Goal: Task Accomplishment & Management: Complete application form

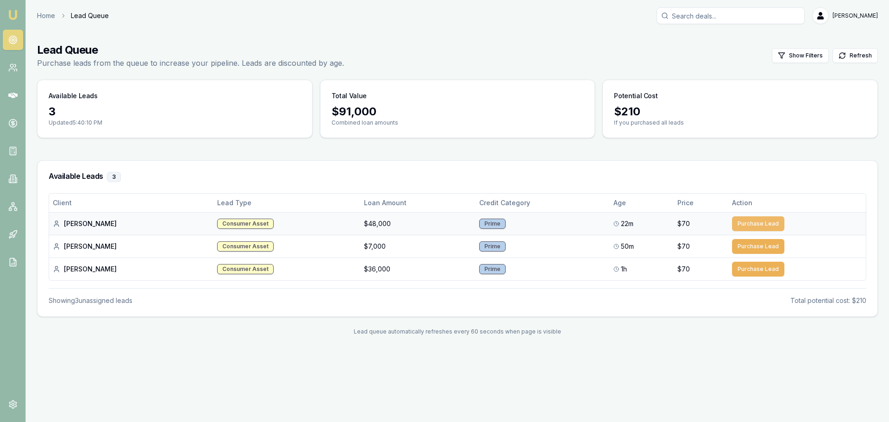
click at [767, 222] on button "Purchase Lead" at bounding box center [758, 223] width 52 height 15
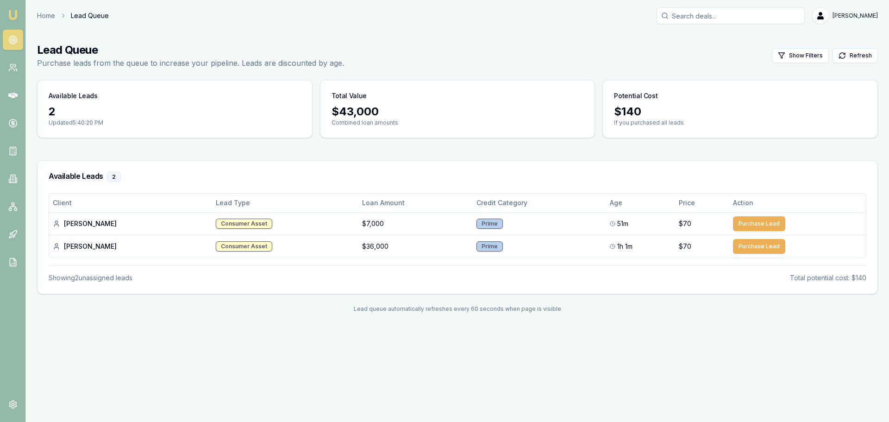
drag, startPoint x: 46, startPoint y: 19, endPoint x: 52, endPoint y: 36, distance: 18.0
click at [46, 19] on link "Home" at bounding box center [46, 15] width 18 height 9
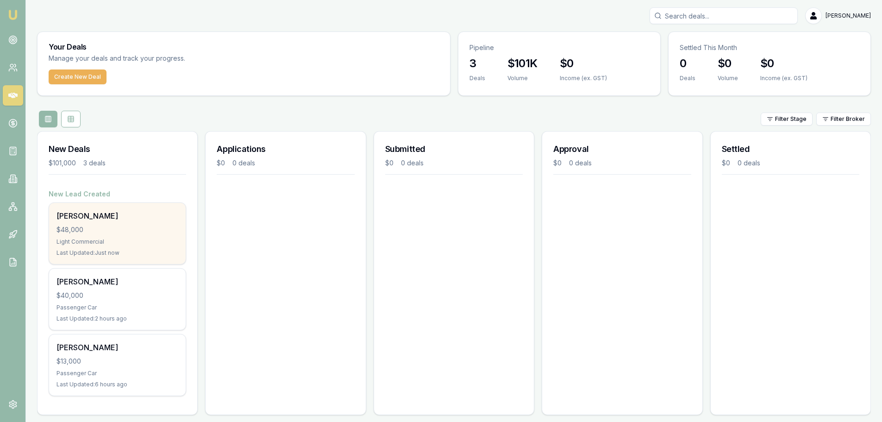
click at [104, 236] on div "Maxwell Milham-brown $48,000 Light Commercial Last Updated: Just now" at bounding box center [117, 233] width 137 height 61
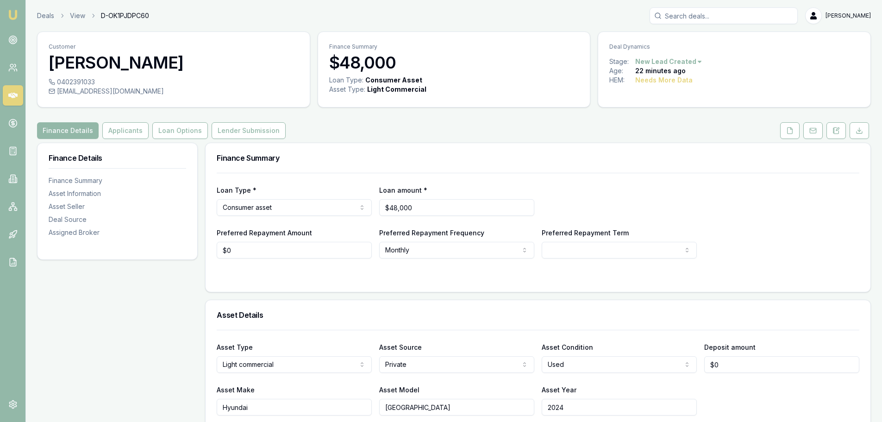
drag, startPoint x: 839, startPoint y: 132, endPoint x: 823, endPoint y: 140, distance: 17.8
click at [839, 131] on icon at bounding box center [836, 130] width 5 height 6
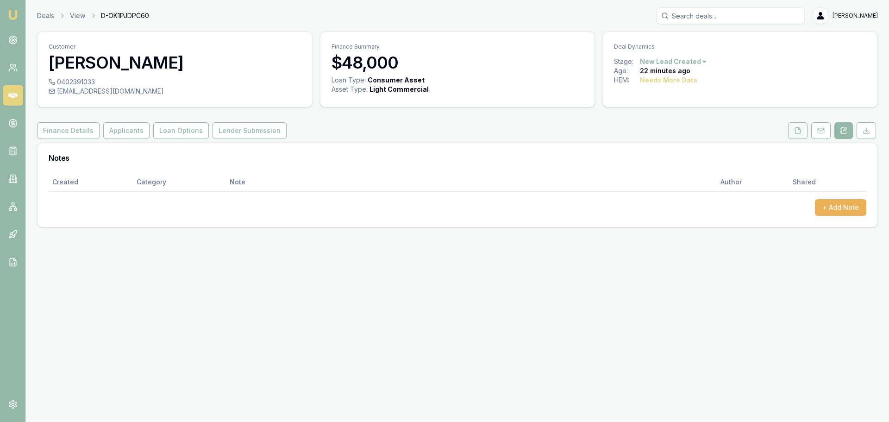
click at [802, 132] on button at bounding box center [797, 130] width 19 height 17
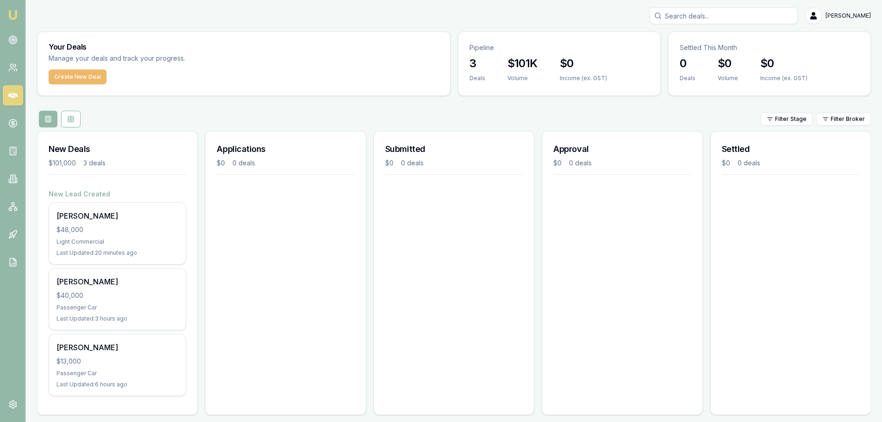
click at [60, 75] on button "Create New Deal" at bounding box center [78, 76] width 58 height 15
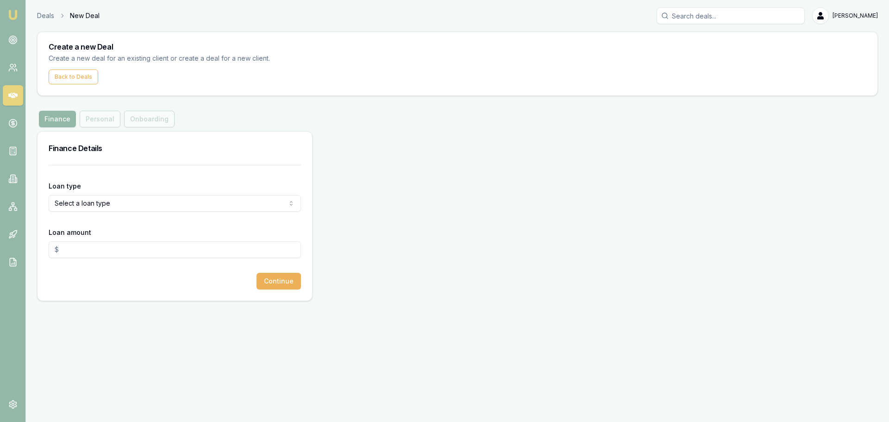
click at [113, 203] on html "Emu Broker Deals New Deal [PERSON_NAME] Toggle Menu Create a new Deal Create a …" at bounding box center [444, 211] width 889 height 422
select select "COMMERCIAL_ASSET"
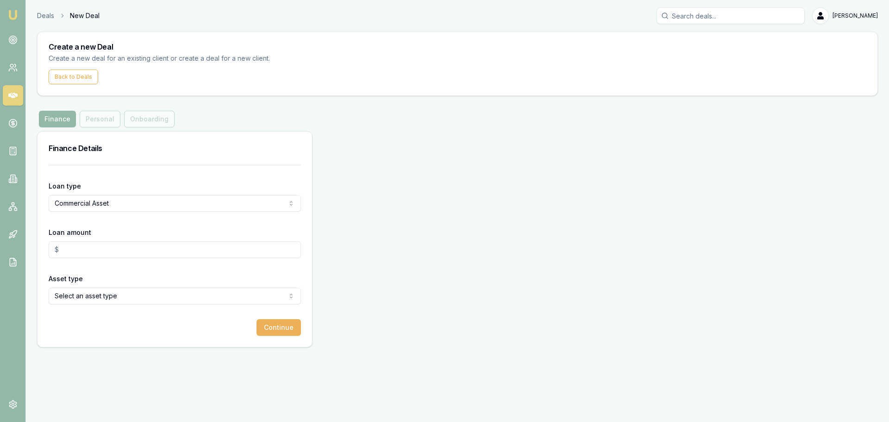
click at [134, 253] on input "Loan amount" at bounding box center [175, 249] width 252 height 17
type input "$0.00"
click at [544, 181] on div "Finance Details Loan type Commercial Asset Consumer Loan Consumer Asset Commerc…" at bounding box center [457, 239] width 841 height 216
click at [144, 291] on html "Emu Broker Deals New Deal Jack Armstrong Toggle Menu Create a new Deal Create a…" at bounding box center [444, 211] width 889 height 422
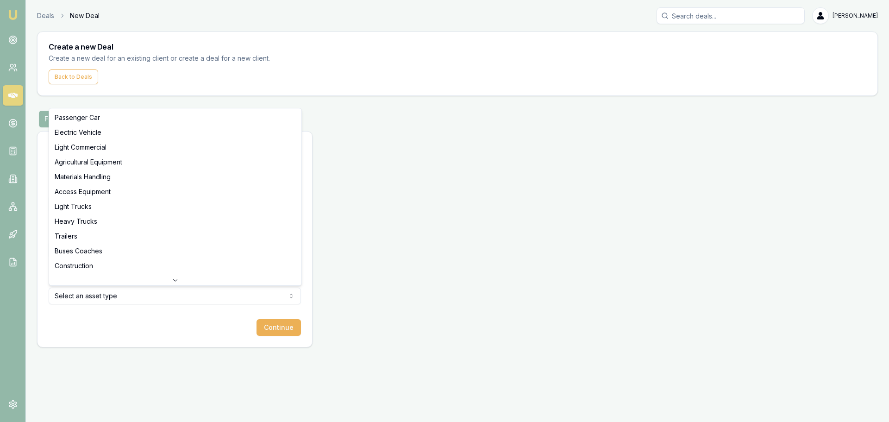
select select "ELECTRIC_VEHICLE"
drag, startPoint x: 101, startPoint y: 136, endPoint x: 130, endPoint y: 144, distance: 29.9
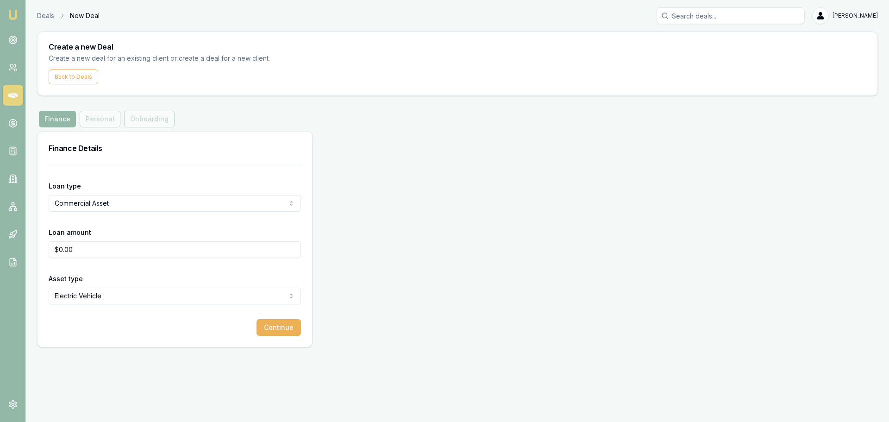
click at [398, 277] on div "Finance Details Loan type Commercial Asset Consumer Loan Consumer Asset Commerc…" at bounding box center [457, 239] width 841 height 216
click at [285, 331] on button "Continue" at bounding box center [279, 327] width 44 height 17
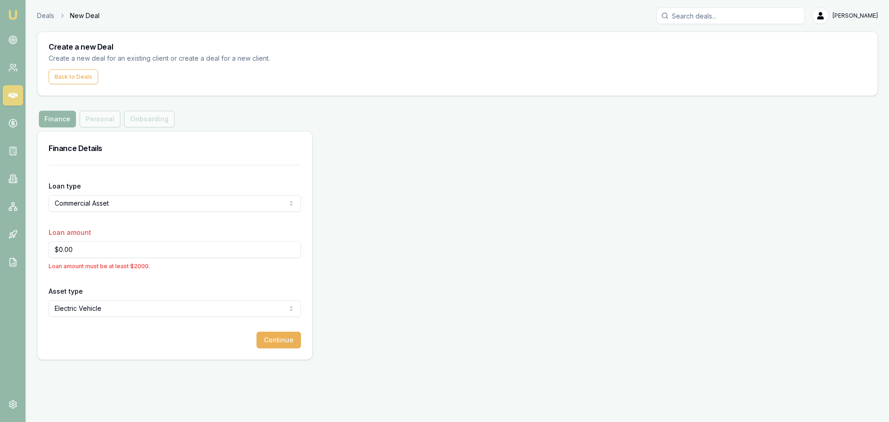
drag, startPoint x: 25, startPoint y: 253, endPoint x: 0, endPoint y: 243, distance: 27.3
click at [0, 244] on div "Emu Broker Deals New Deal Jack Armstrong Toggle Menu Create a new Deal Create a…" at bounding box center [444, 211] width 889 height 422
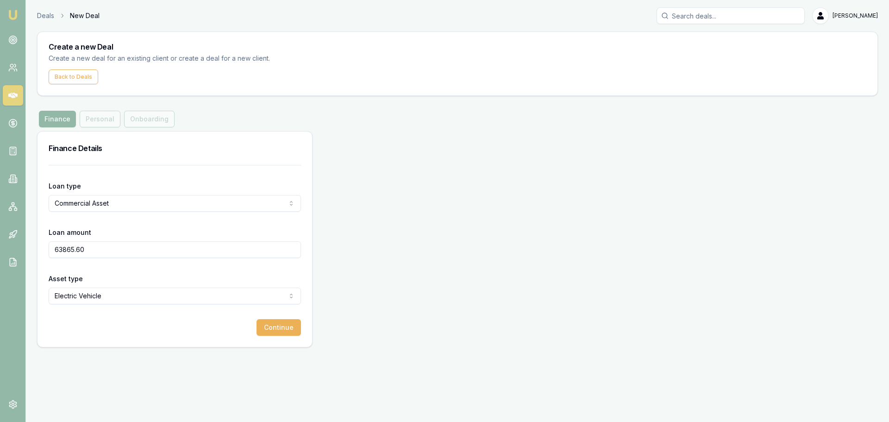
type input "$63,865.60"
click at [502, 322] on div "Finance Details Loan type Commercial Asset Consumer Loan Consumer Asset Commerc…" at bounding box center [457, 239] width 841 height 216
click at [280, 328] on button "Continue" at bounding box center [279, 327] width 44 height 17
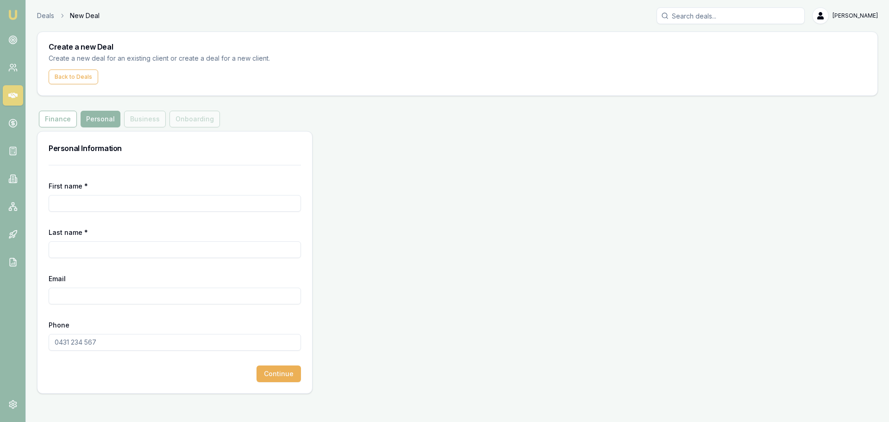
click at [128, 207] on input "First name *" at bounding box center [175, 203] width 252 height 17
click at [82, 199] on input "First name *" at bounding box center [175, 203] width 252 height 17
paste input "Shehan"
type input "Shehan"
drag, startPoint x: 112, startPoint y: 244, endPoint x: 170, endPoint y: 240, distance: 58.0
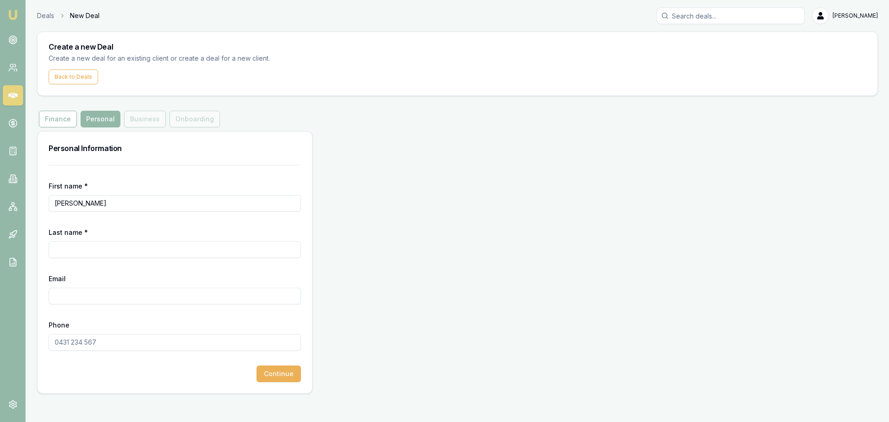
click at [113, 244] on input "Last name *" at bounding box center [175, 249] width 252 height 17
click at [93, 244] on input "Last name *" at bounding box center [175, 249] width 252 height 17
paste input "Punchinilamelage"
type input "Punchinilamelage"
click at [111, 290] on input "Email" at bounding box center [175, 296] width 252 height 17
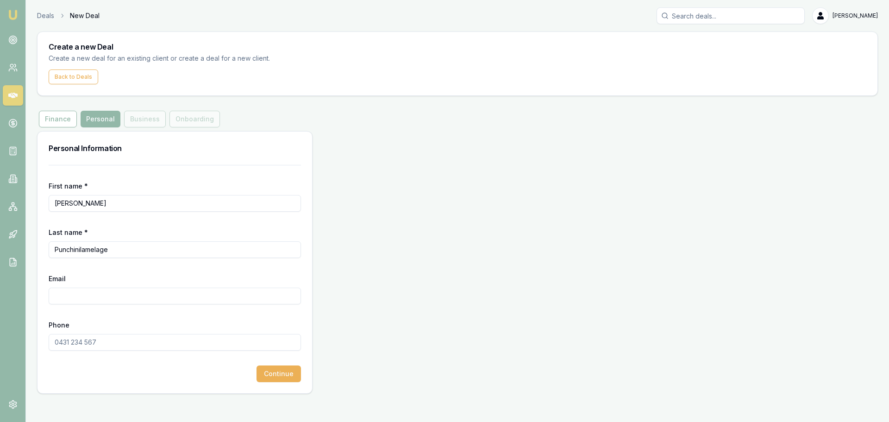
paste input "Punchinilamelage"
type input "Punchinilamelage"
click at [93, 346] on input "Phone" at bounding box center [175, 342] width 252 height 17
type input "0416 523 423"
click at [485, 280] on div "Personal Information First name * Shehan Last name * Punchinilamelage Email Pun…" at bounding box center [457, 262] width 841 height 263
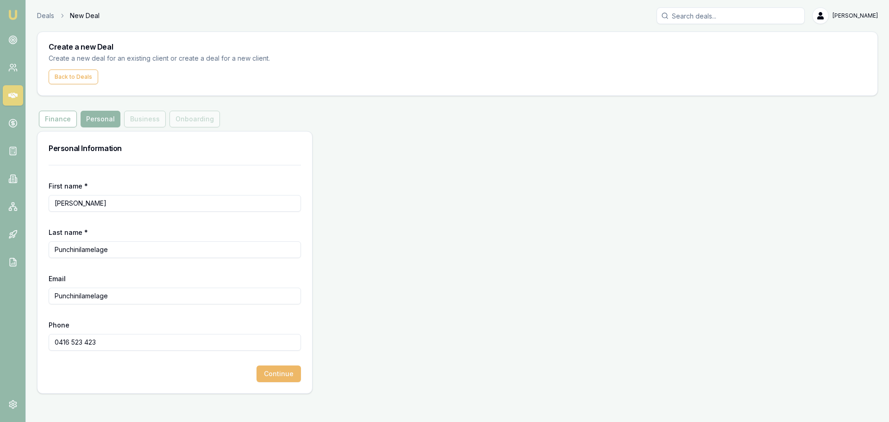
click at [270, 376] on button "Continue" at bounding box center [279, 373] width 44 height 17
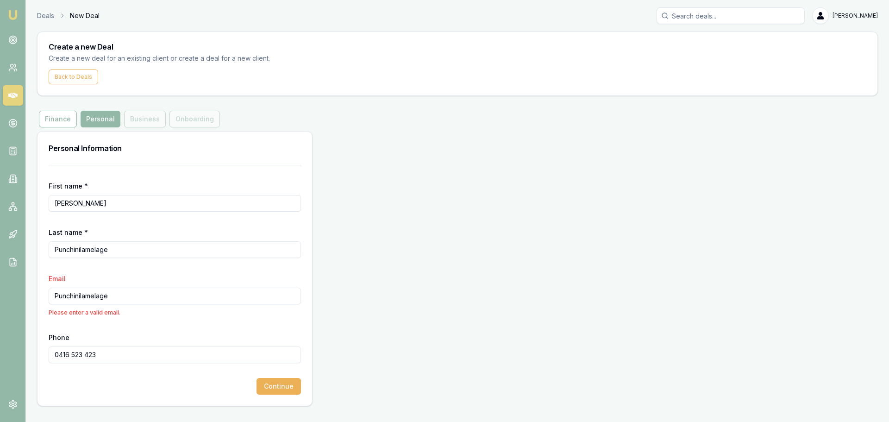
drag, startPoint x: 134, startPoint y: 299, endPoint x: 0, endPoint y: 298, distance: 133.8
click at [0, 296] on div "Emu Broker Deals New Deal Jack Armstrong Toggle Menu Create a new Deal Create a…" at bounding box center [444, 211] width 889 height 422
click at [132, 309] on p "Please enter a valid email." at bounding box center [175, 312] width 252 height 9
click at [133, 299] on input "Punchinilamelage" at bounding box center [175, 296] width 252 height 17
drag, startPoint x: 159, startPoint y: 295, endPoint x: 0, endPoint y: 277, distance: 159.8
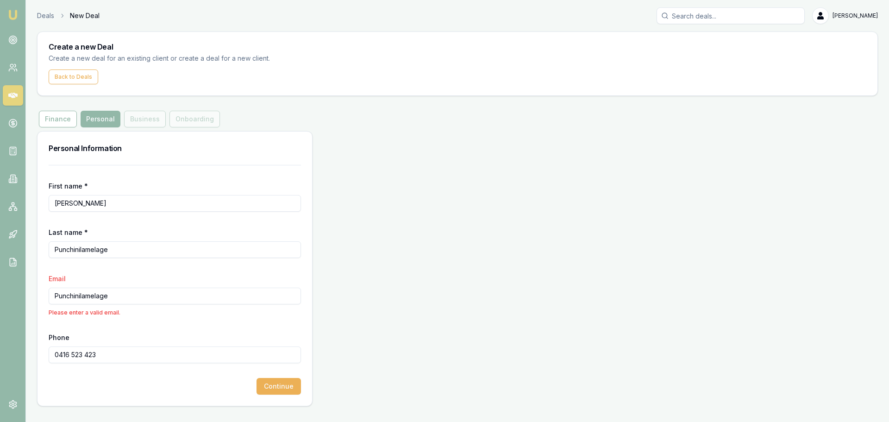
click at [0, 277] on div "Emu Broker Deals New Deal Jack Armstrong Toggle Menu Create a new Deal Create a…" at bounding box center [444, 211] width 889 height 422
click at [152, 297] on input "Punchinilamelage" at bounding box center [175, 296] width 252 height 17
drag, startPoint x: 127, startPoint y: 298, endPoint x: 65, endPoint y: 267, distance: 69.4
click at [0, 259] on div "Emu Broker Deals New Deal Jack Armstrong Toggle Menu Create a new Deal Create a…" at bounding box center [444, 211] width 889 height 422
click at [130, 295] on input "Punchinilamelage" at bounding box center [175, 296] width 252 height 17
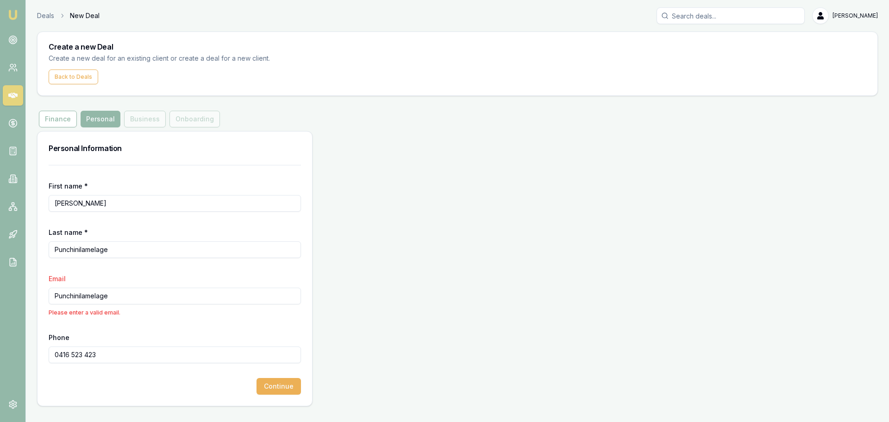
drag, startPoint x: 121, startPoint y: 295, endPoint x: 0, endPoint y: 269, distance: 124.2
click at [0, 269] on div "Emu Broker Deals New Deal Jack Armstrong Toggle Menu Create a new Deal Create a…" at bounding box center [444, 211] width 889 height 422
paste input "[EMAIL_ADDRESS][DOMAIN_NAME]"
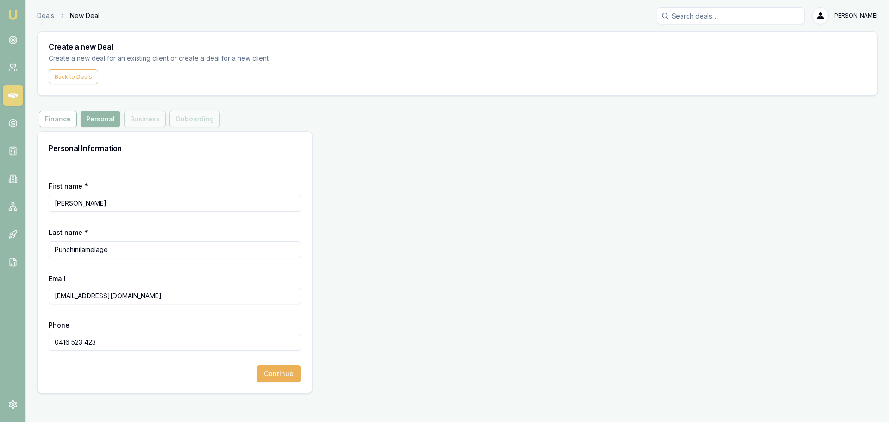
type input "[EMAIL_ADDRESS][DOMAIN_NAME]"
click at [445, 313] on div "Personal Information First name * Shehan Last name * Punchinilamelage Email inf…" at bounding box center [457, 262] width 841 height 263
click at [283, 377] on button "Continue" at bounding box center [279, 373] width 44 height 17
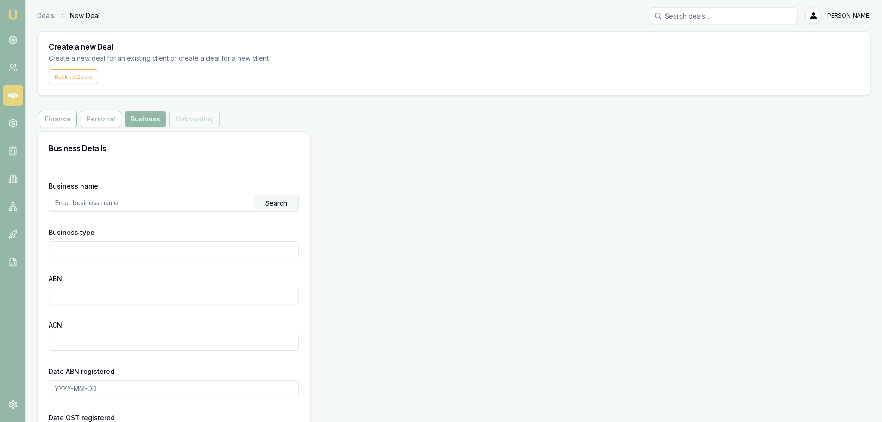
click at [150, 201] on input "text" at bounding box center [151, 202] width 205 height 15
paste input "SPECKLESS FACILITY SERVICES PTY LTD"
type input "SPECKLESS FACILITY SERVICES PTY LTD"
click at [269, 205] on div "Search" at bounding box center [276, 203] width 44 height 16
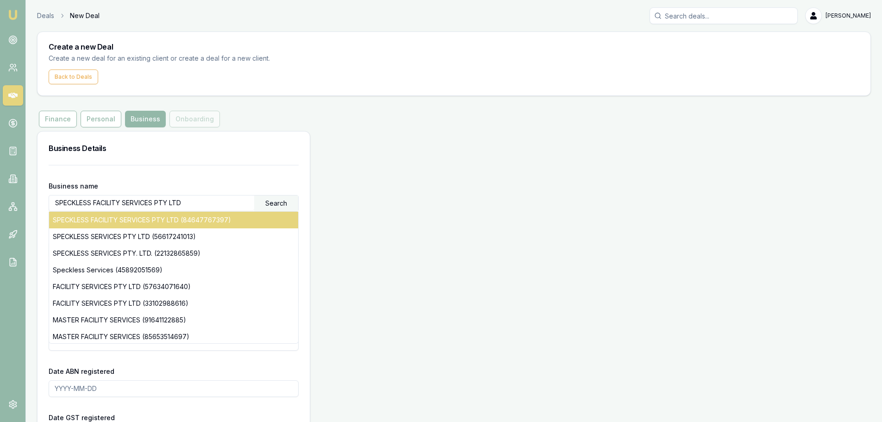
click at [205, 219] on div "SPECKLESS FACILITY SERVICES PTY LTD (84647767397)" at bounding box center [173, 220] width 249 height 17
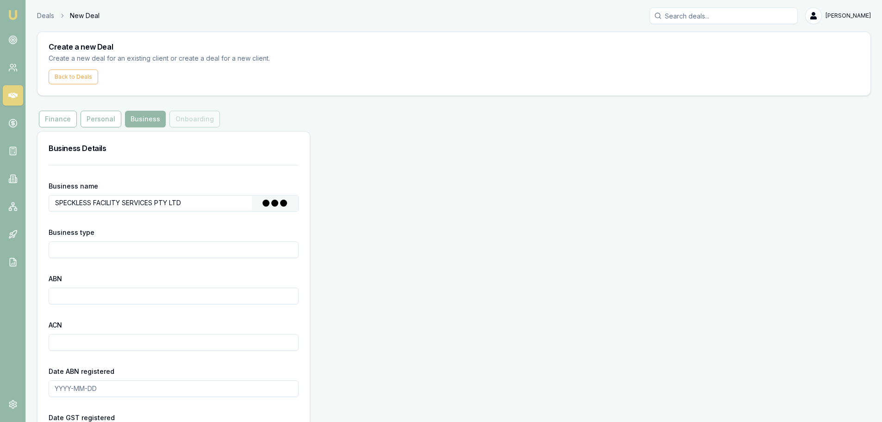
type input "Australian Private Company"
type input "84647767397"
type input "647767397"
type input "2021-02-08"
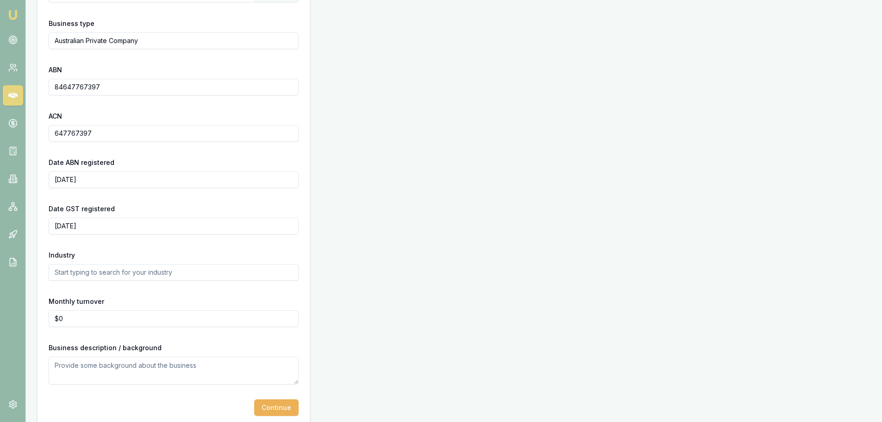
scroll to position [222, 0]
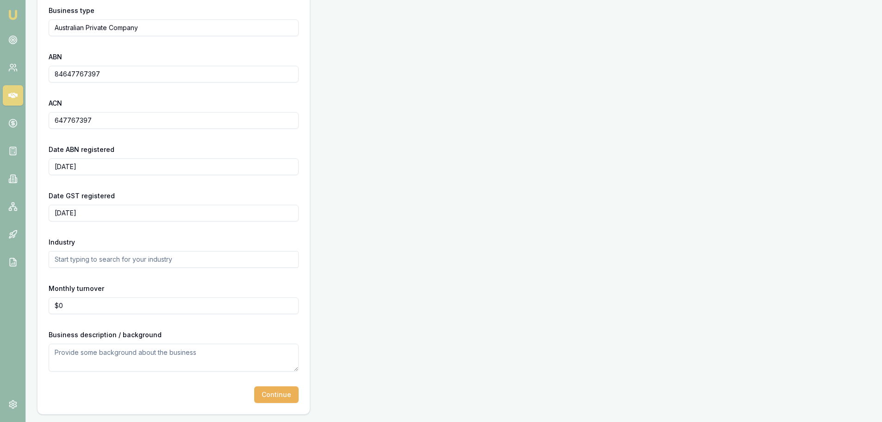
click at [81, 260] on input "text" at bounding box center [174, 259] width 250 height 17
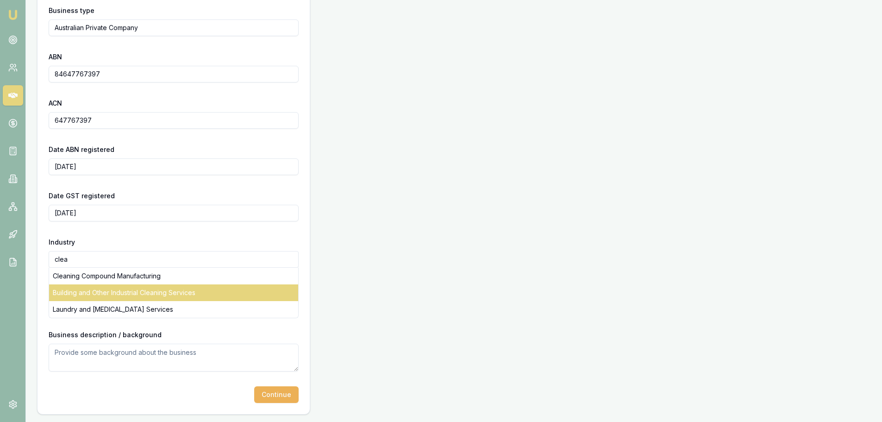
click at [189, 294] on div "Building and Other Industrial Cleaning Services" at bounding box center [173, 292] width 249 height 17
type input "Building and Other Industrial Cleaning Services"
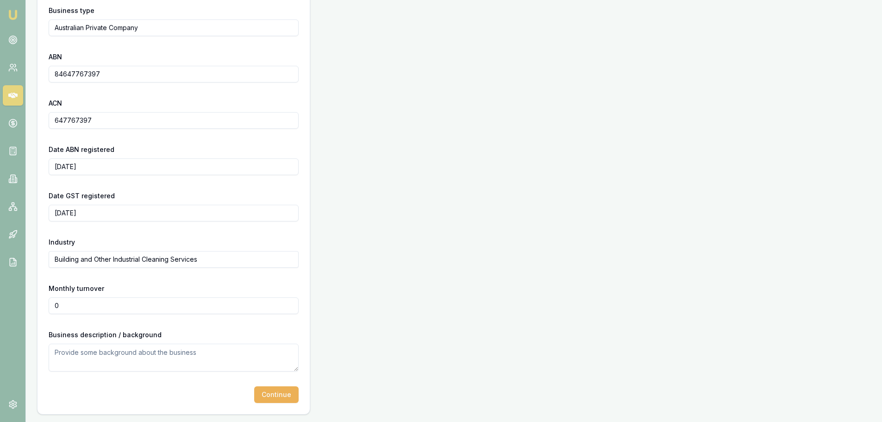
click at [127, 310] on input "0" at bounding box center [174, 305] width 250 height 17
drag, startPoint x: 93, startPoint y: 310, endPoint x: 0, endPoint y: 294, distance: 94.0
click at [0, 294] on div "Emu Broker Deals New Deal Jack Armstrong Toggle Menu Create a new Deal Create a…" at bounding box center [441, 100] width 882 height 644
type input "$60,000"
click at [602, 293] on div "Business Details Business name SPECKLESS FACILITY SERVICES PTY LTD Search Busin…" at bounding box center [454, 161] width 834 height 505
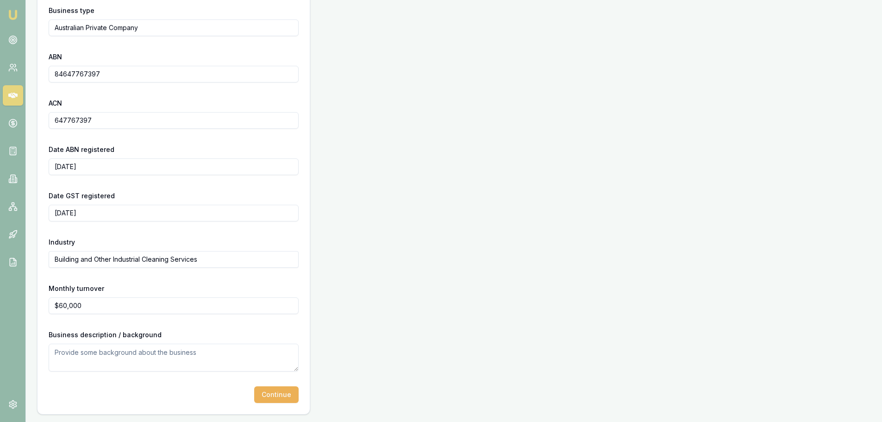
click at [161, 395] on div "Continue" at bounding box center [174, 394] width 250 height 17
click at [178, 353] on textarea at bounding box center [174, 358] width 250 height 28
click at [287, 395] on button "Continue" at bounding box center [276, 394] width 44 height 17
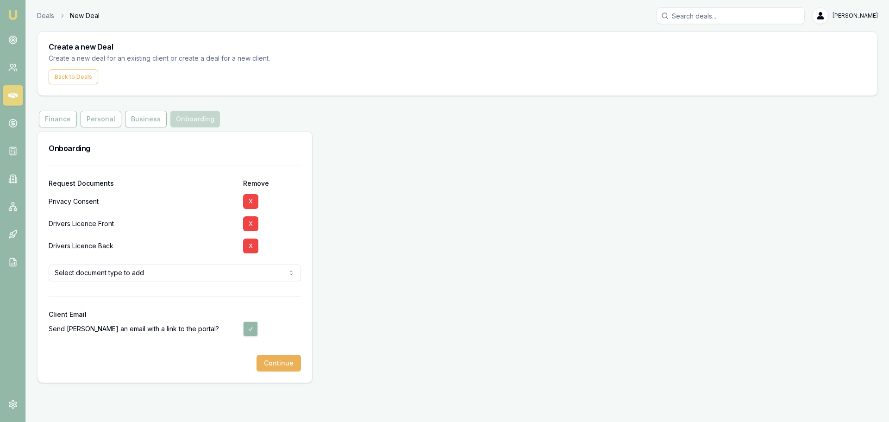
click at [80, 198] on div "Privacy Consent" at bounding box center [142, 201] width 187 height 22
click at [81, 225] on div "Drivers Licence Front" at bounding box center [142, 224] width 187 height 22
drag, startPoint x: 79, startPoint y: 242, endPoint x: 87, endPoint y: 247, distance: 9.4
click at [79, 242] on div "Drivers Licence Back" at bounding box center [142, 246] width 187 height 22
click at [97, 268] on html "Emu Broker Deals New Deal Jack Armstrong Toggle Menu Create a new Deal Create a…" at bounding box center [444, 211] width 889 height 422
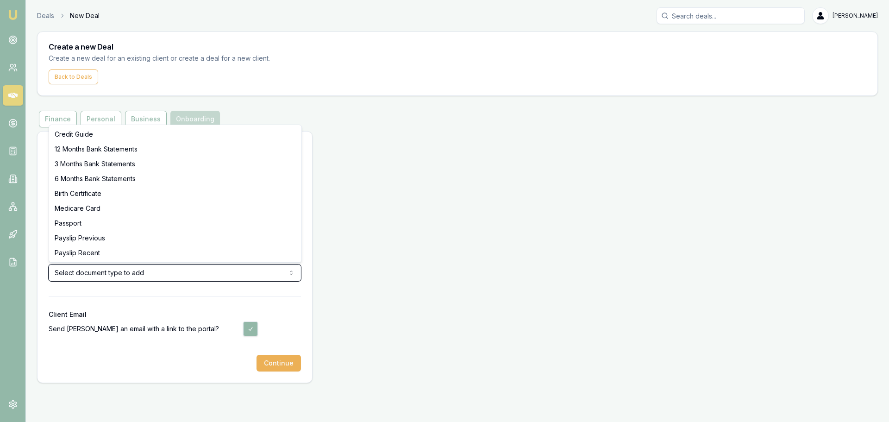
click at [136, 356] on html "Emu Broker Deals New Deal Jack Armstrong Toggle Menu Create a new Deal Create a…" at bounding box center [444, 211] width 889 height 422
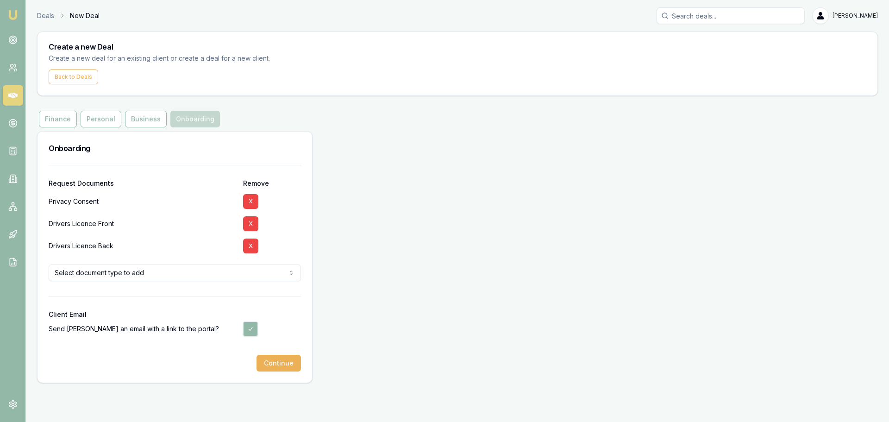
click at [171, 278] on html "Emu Broker Deals New Deal Jack Armstrong Toggle Menu Create a new Deal Create a…" at bounding box center [444, 211] width 889 height 422
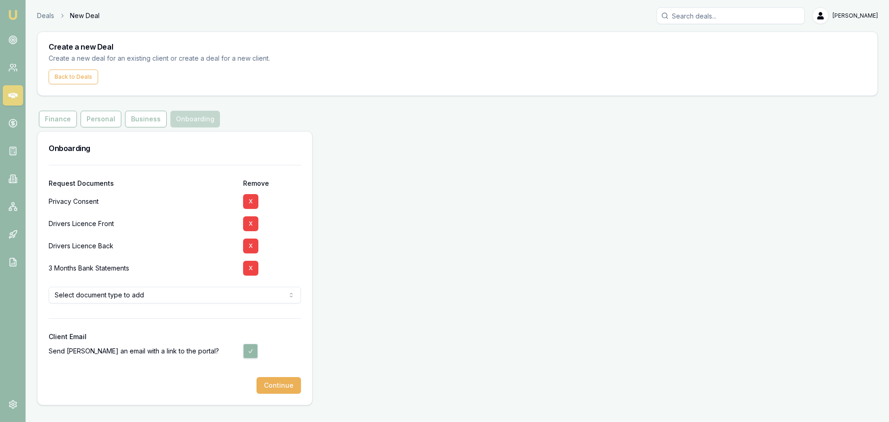
click at [158, 295] on html "Emu Broker Deals New Deal Jack Armstrong Toggle Menu Create a new Deal Create a…" at bounding box center [444, 211] width 889 height 422
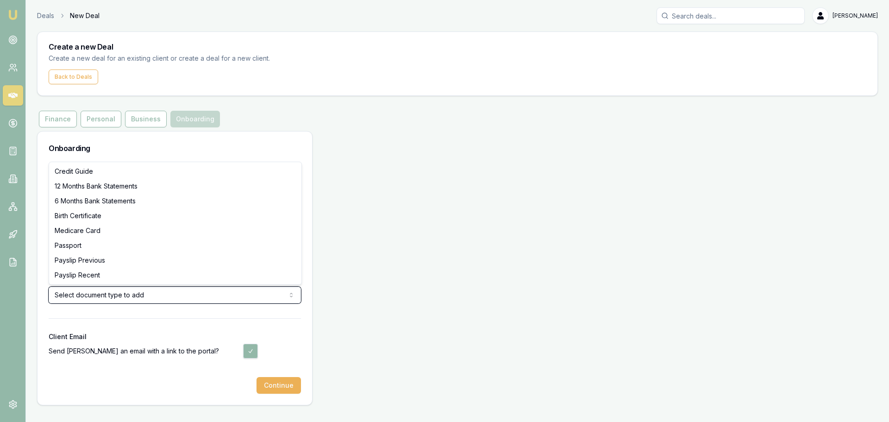
click at [120, 324] on html "Emu Broker Deals New Deal Jack Armstrong Toggle Menu Create a new Deal Create a…" at bounding box center [444, 211] width 889 height 422
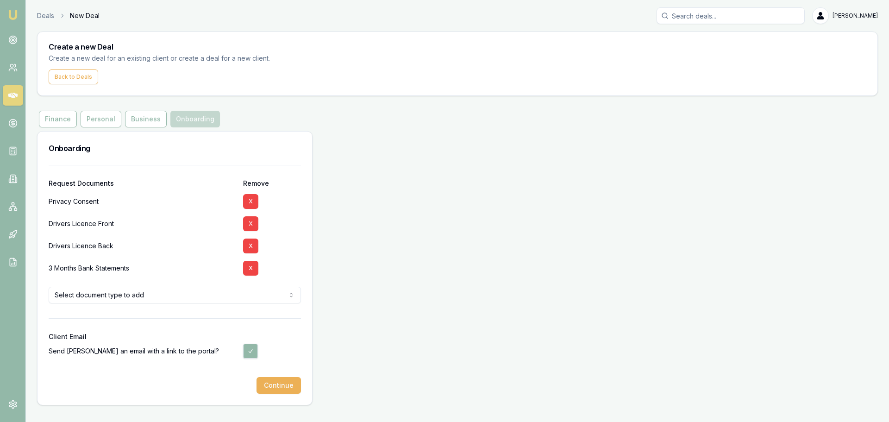
click at [282, 389] on button "Continue" at bounding box center [279, 385] width 44 height 17
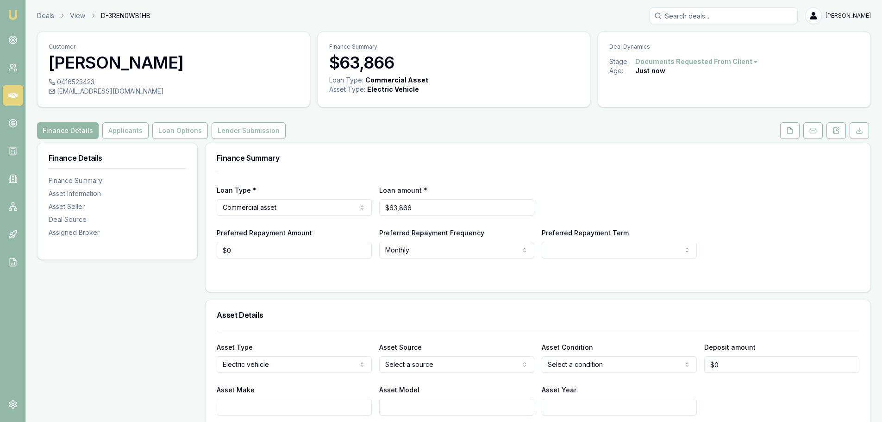
click at [231, 181] on div "Loan Type * Commercial asset Consumer loan Consumer asset Commercial loan Comme…" at bounding box center [538, 216] width 643 height 86
drag, startPoint x: 514, startPoint y: 94, endPoint x: 516, endPoint y: 100, distance: 6.3
click at [516, 100] on div "Loan Type: Commercial Asset Asset Type : Electric Vehicle" at bounding box center [454, 89] width 272 height 30
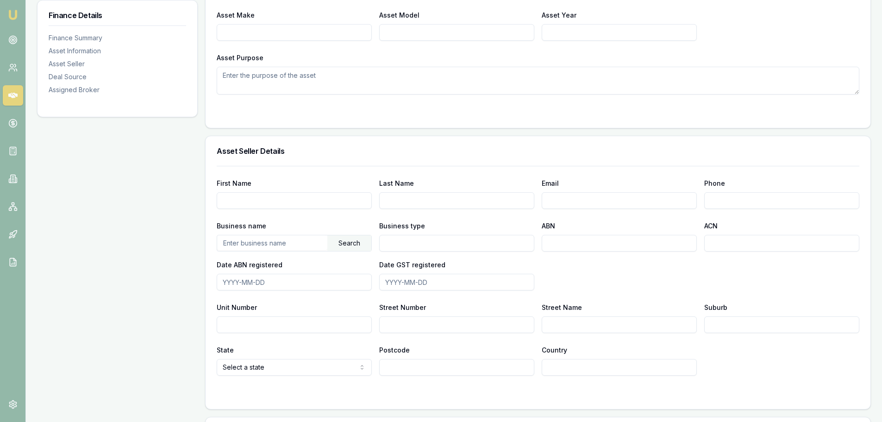
scroll to position [324, 0]
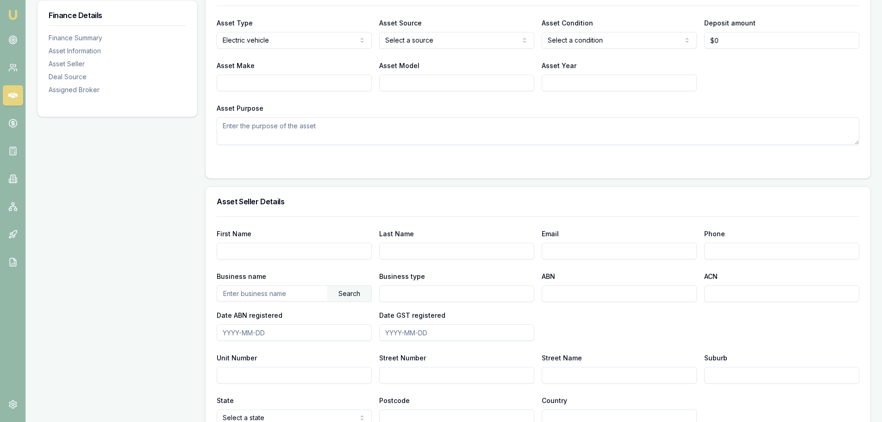
click at [285, 253] on input "First Name" at bounding box center [294, 251] width 155 height 17
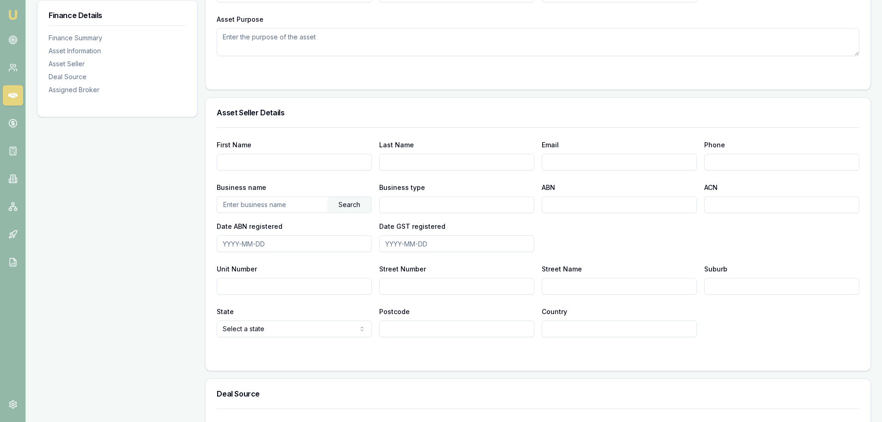
scroll to position [463, 0]
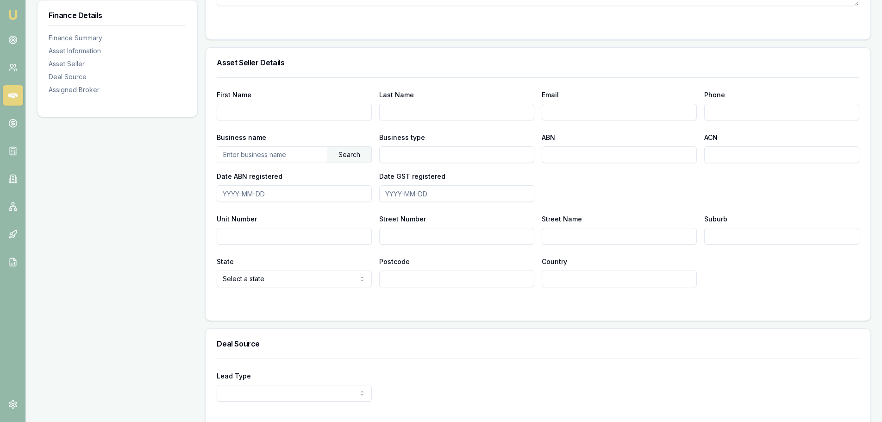
click at [263, 157] on input "text" at bounding box center [272, 154] width 110 height 15
click at [346, 158] on div "Search" at bounding box center [349, 155] width 44 height 16
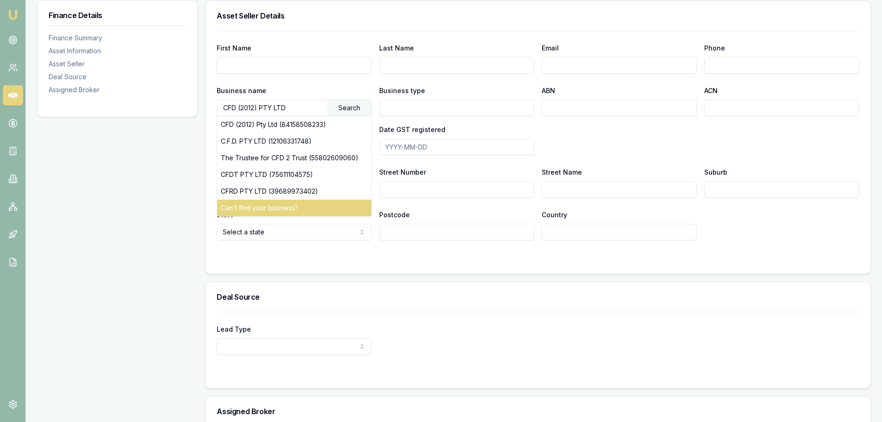
scroll to position [556, 0]
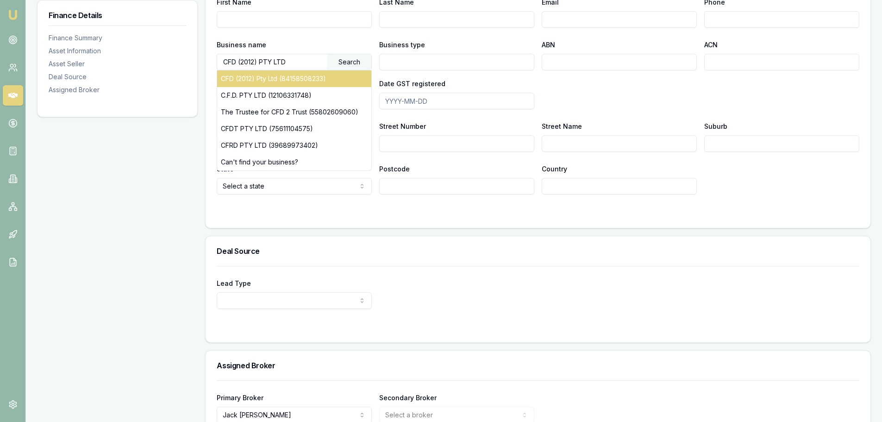
click at [294, 82] on div "CFD (2012) Pty Ltd (84158508233)" at bounding box center [294, 78] width 154 height 17
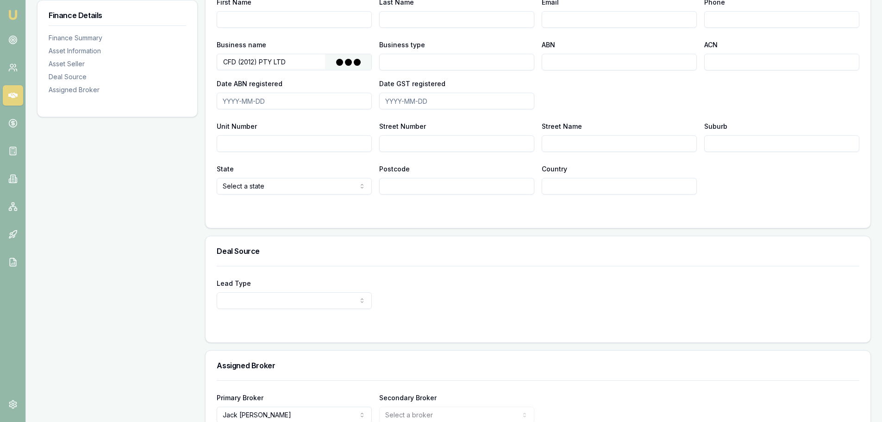
type input "CFD (2012) Pty Ltd"
type input "Australian Private Company"
type input "84158508233"
type input "158508233"
type input "[DATE]"
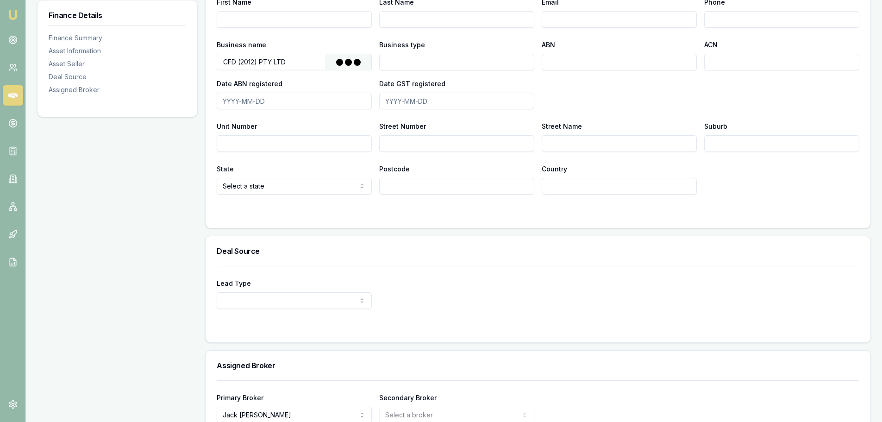
type input "[DATE]"
click at [624, 94] on div "Business name CFD (2012) Pty Ltd Search Business type Australian Private Compan…" at bounding box center [538, 74] width 643 height 70
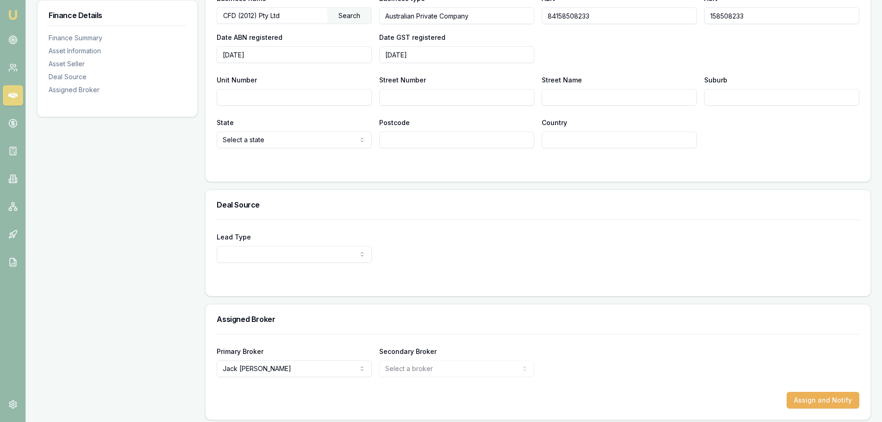
click at [284, 91] on input "Unit Number" at bounding box center [294, 97] width 155 height 17
type input "565"
type input "[GEOGRAPHIC_DATA]"
type input "MULGRAVE"
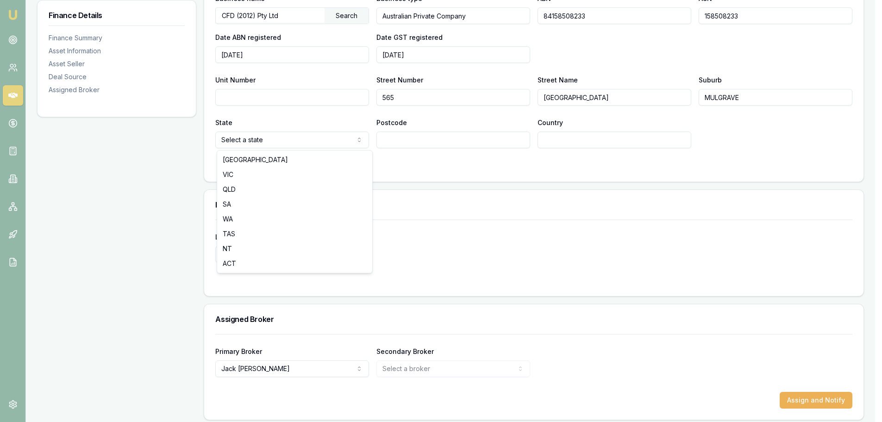
select select "VIC"
click at [428, 149] on form "First Name Last Name Email Phone Business name CFD (2012) Pty Ltd Search Busine…" at bounding box center [538, 54] width 643 height 232
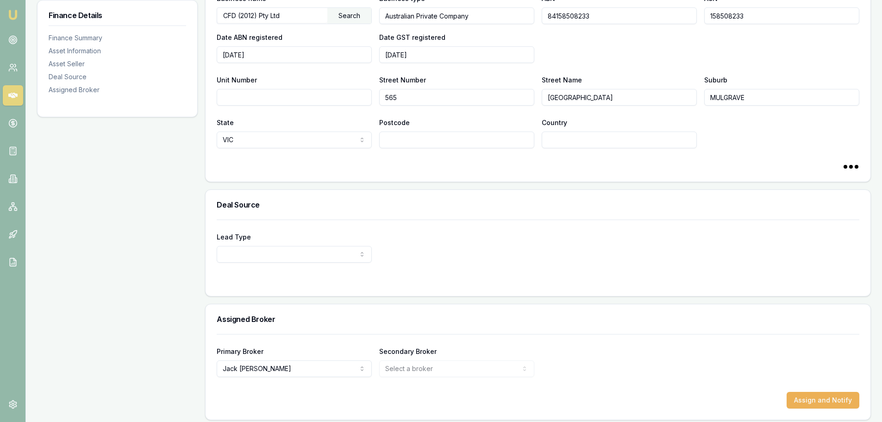
click at [459, 144] on input "Postcode" at bounding box center [456, 140] width 155 height 17
type input "3170"
click at [589, 138] on input "Country" at bounding box center [619, 140] width 155 height 17
type input "[GEOGRAPHIC_DATA]"
drag, startPoint x: 785, startPoint y: 133, endPoint x: 687, endPoint y: 129, distance: 97.8
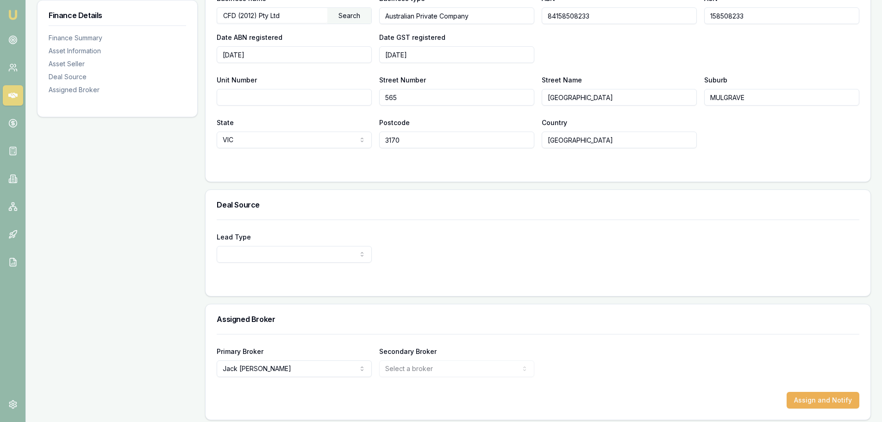
click at [784, 133] on div "State VIC NSW VIC QLD SA WA TAS NT ACT Postcode 3170 Country AUSTRALIA" at bounding box center [538, 132] width 643 height 31
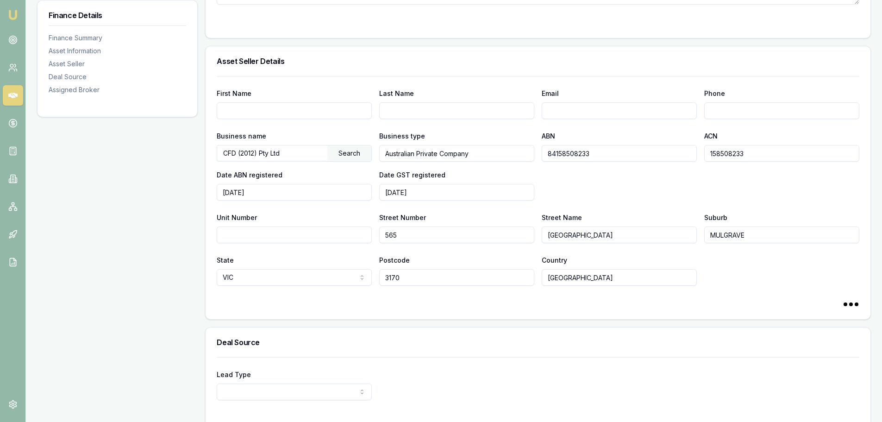
scroll to position [463, 0]
click at [301, 114] on input "First Name" at bounding box center [294, 112] width 155 height 17
click at [299, 119] on input "First Name" at bounding box center [294, 112] width 155 height 17
type input "NA"
click at [513, 117] on input "Last Name" at bounding box center [456, 112] width 155 height 17
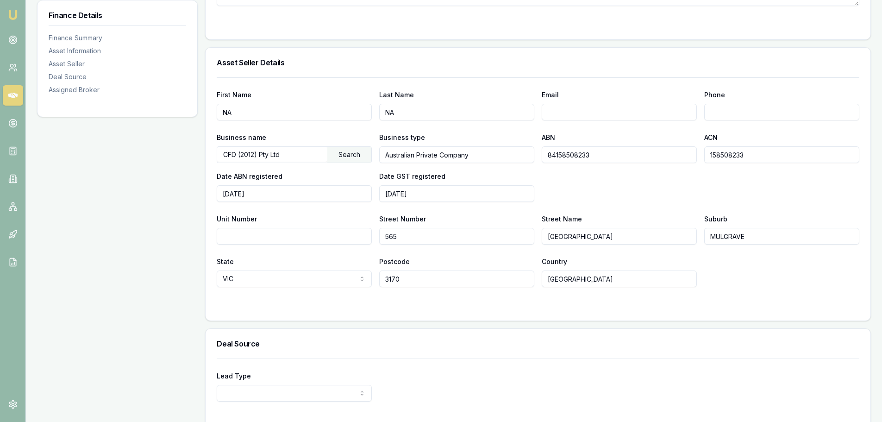
type input "NA"
drag, startPoint x: 576, startPoint y: 123, endPoint x: 596, endPoint y: 117, distance: 21.4
click at [576, 123] on div "First Name NA Last Name NA Email Phone Business name CFD (2012) Pty Ltd Search …" at bounding box center [538, 182] width 643 height 210
click at [601, 113] on input "Email" at bounding box center [619, 112] width 155 height 17
click at [604, 115] on input "BEC.WAVER" at bounding box center [619, 112] width 155 height 17
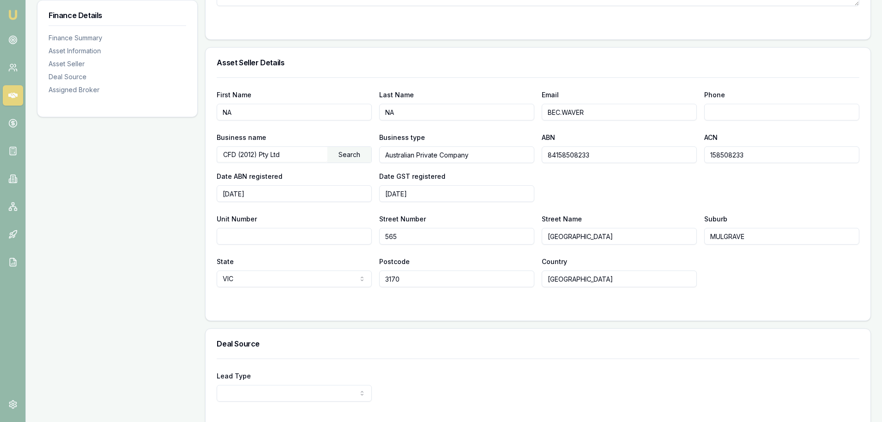
click at [371, 116] on div "First Name NA Last Name NA Email BEC.WAVER Phone" at bounding box center [538, 104] width 643 height 31
paste input "[EMAIL_ADDRESS][DOMAIN_NAME]"
type input "[EMAIL_ADDRESS][DOMAIN_NAME]"
click at [753, 118] on input "Phone" at bounding box center [781, 112] width 155 height 17
click at [766, 115] on input "Phone" at bounding box center [781, 112] width 155 height 17
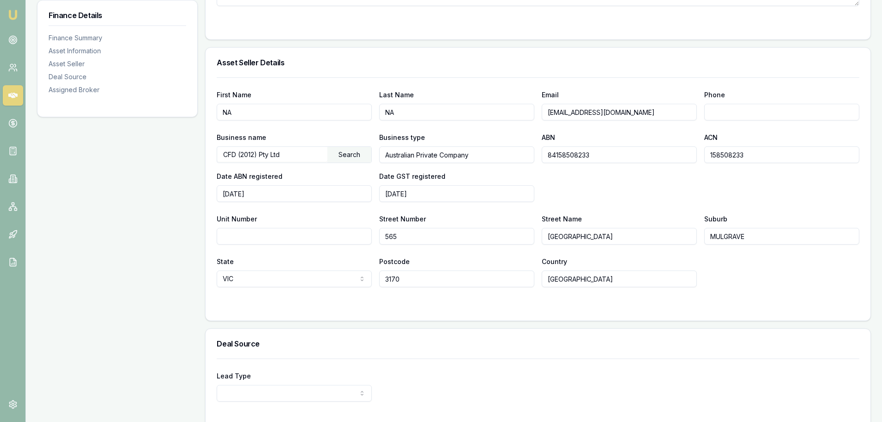
click at [724, 108] on input "Phone" at bounding box center [781, 112] width 155 height 17
paste input "1300 293 288"
type input "1300 293 288"
click at [679, 81] on div "First Name NA Last Name NA Email bec.waverley@bydautomotive.com.au Phone 1300 2…" at bounding box center [538, 182] width 643 height 210
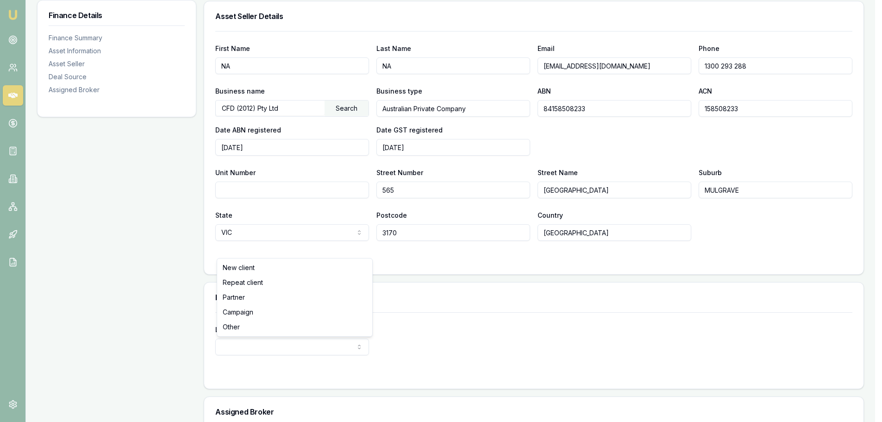
select select "PARTNER"
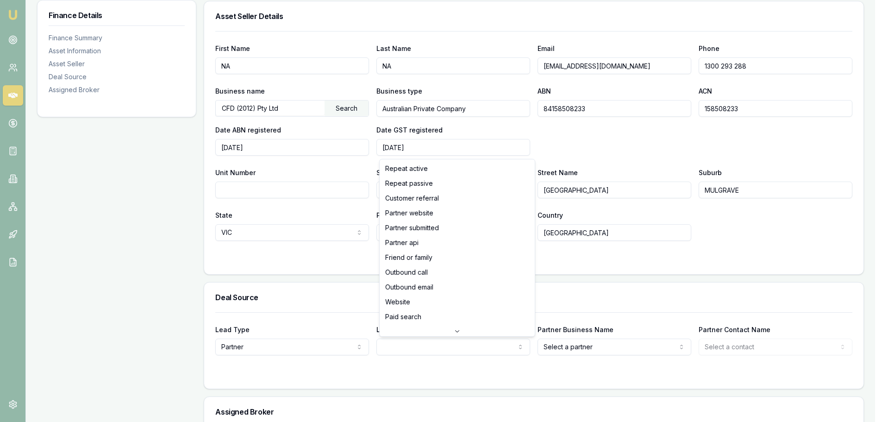
select select "CUSTOMER_REFERRAL"
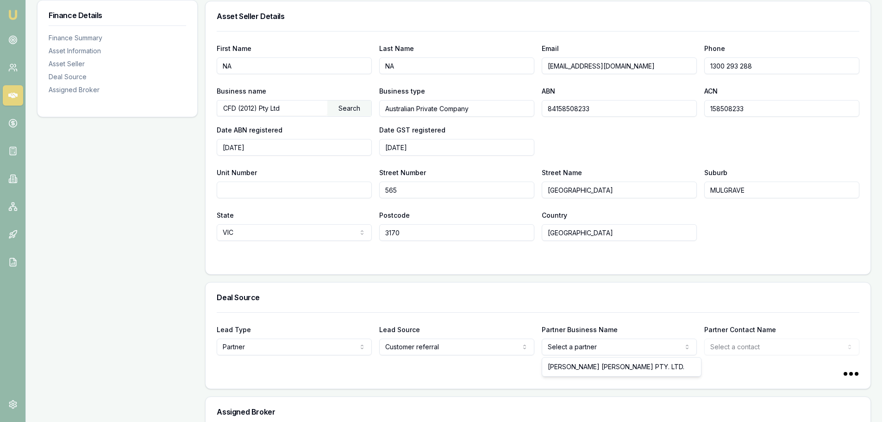
select select "[PERSON_NAME] [PERSON_NAME] PTY. LTD."
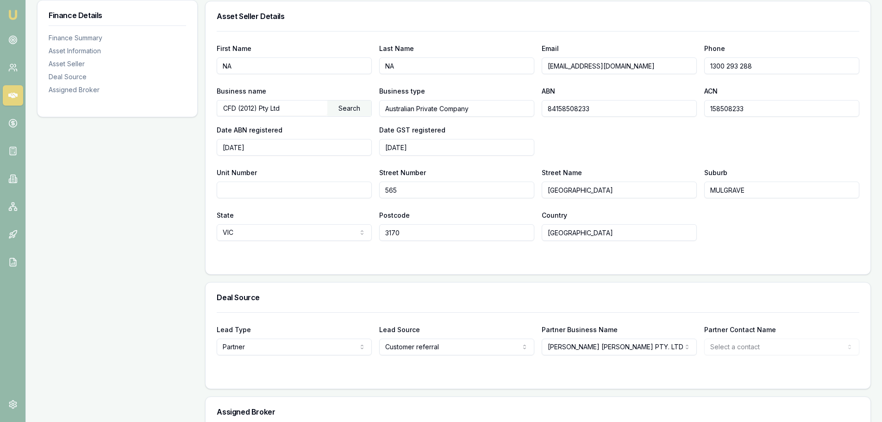
click at [691, 369] on form "Lead Type Partner New client Repeat client Partner Campaign Other Lead Source C…" at bounding box center [538, 344] width 643 height 65
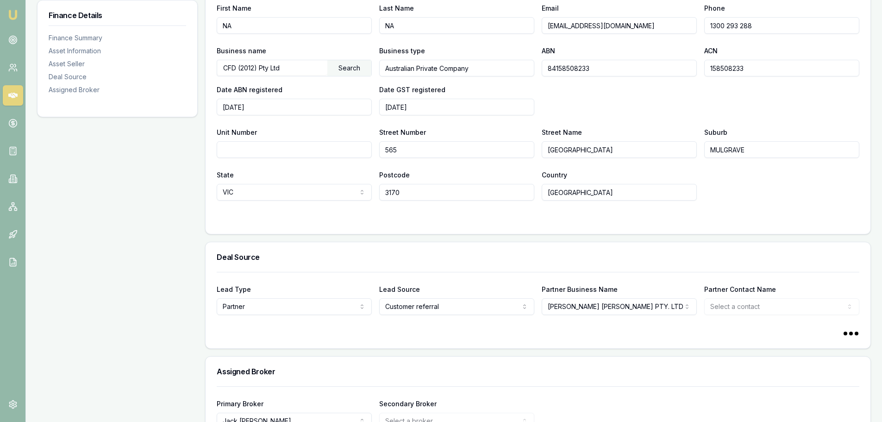
scroll to position [602, 0]
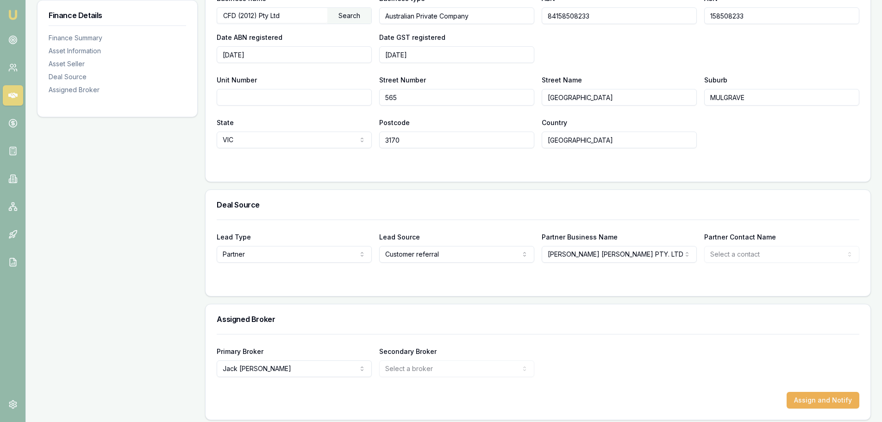
click at [639, 284] on div at bounding box center [538, 280] width 643 height 7
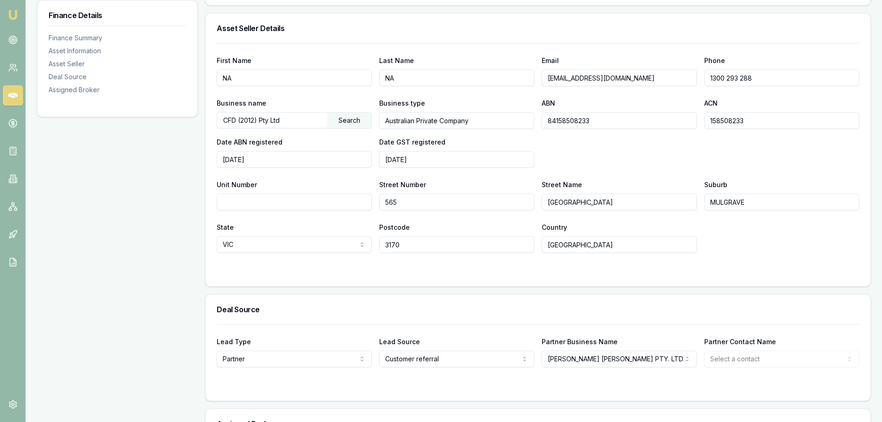
scroll to position [608, 0]
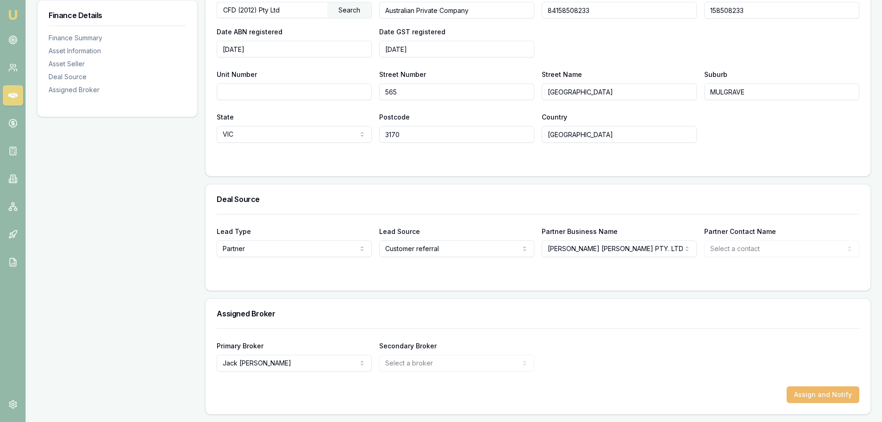
click at [826, 400] on button "Assign and Notify" at bounding box center [823, 394] width 73 height 17
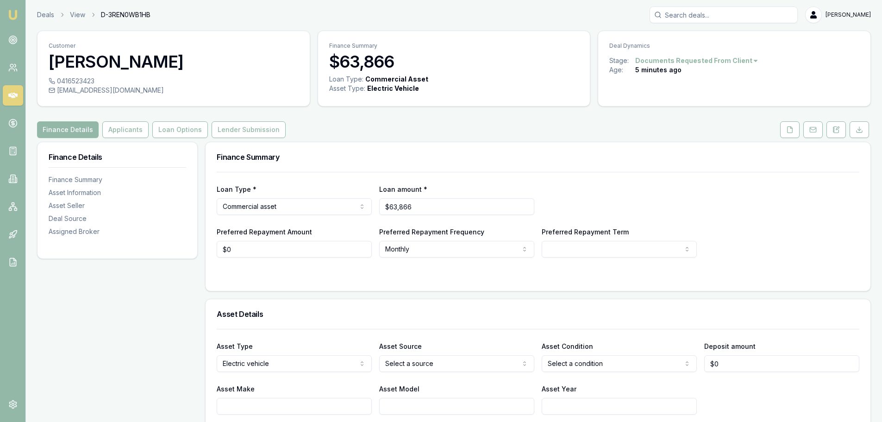
scroll to position [0, 0]
click at [131, 135] on button "Applicants" at bounding box center [125, 130] width 46 height 17
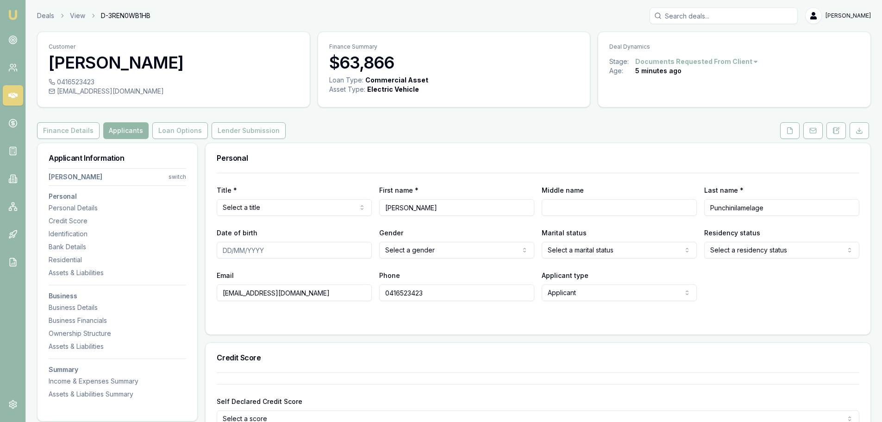
click at [279, 213] on html "Emu Broker Deals View D-3REN0WB1HB Jack Armstrong Toggle Menu Customer Shehan P…" at bounding box center [441, 211] width 882 height 422
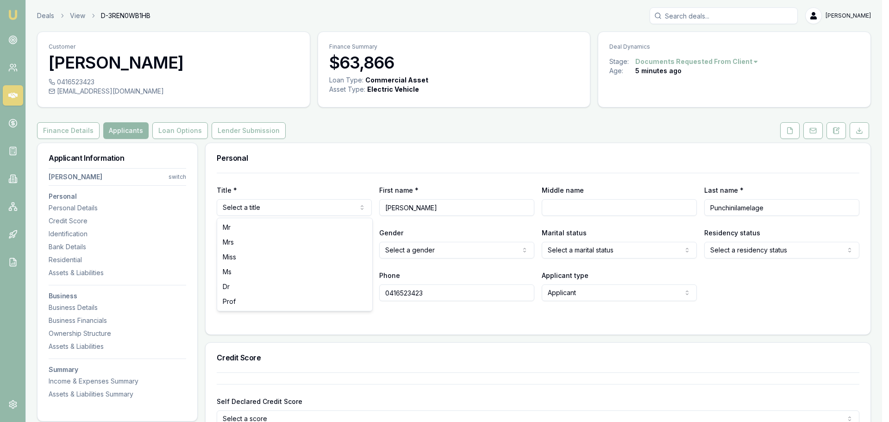
drag, startPoint x: 257, startPoint y: 226, endPoint x: 253, endPoint y: 230, distance: 5.9
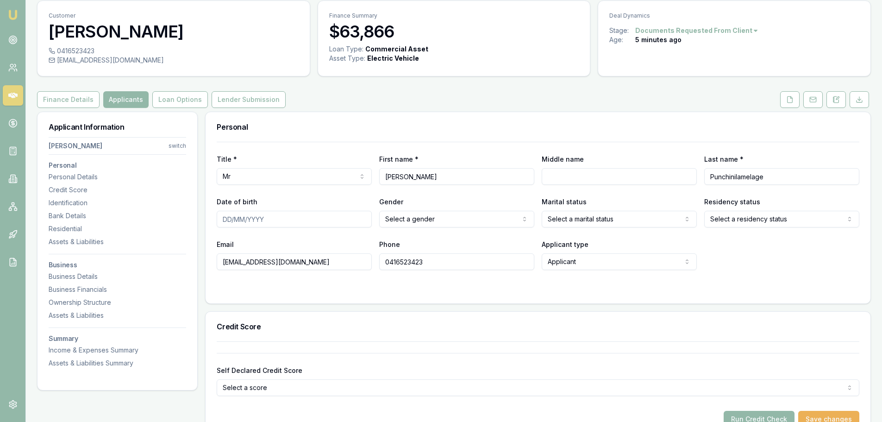
scroll to position [46, 0]
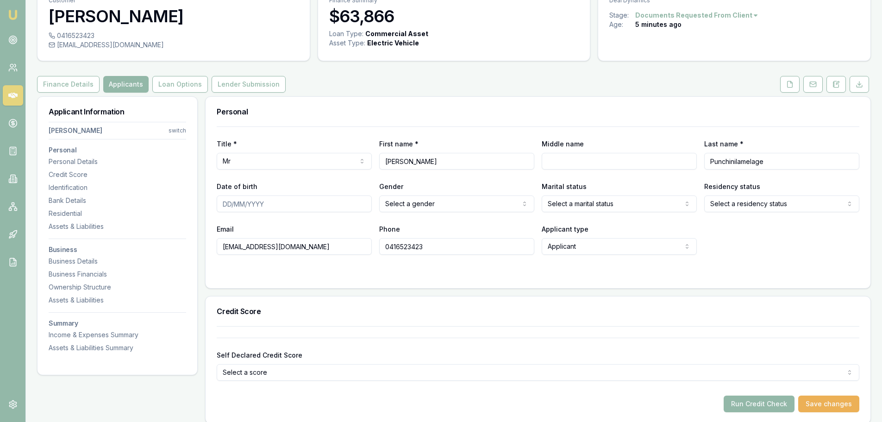
click at [609, 160] on input "Middle name" at bounding box center [619, 161] width 155 height 17
type input "KAVINDA DHARMARATHNA"
drag, startPoint x: 435, startPoint y: 163, endPoint x: 61, endPoint y: 146, distance: 374.5
type input "SHEHAN"
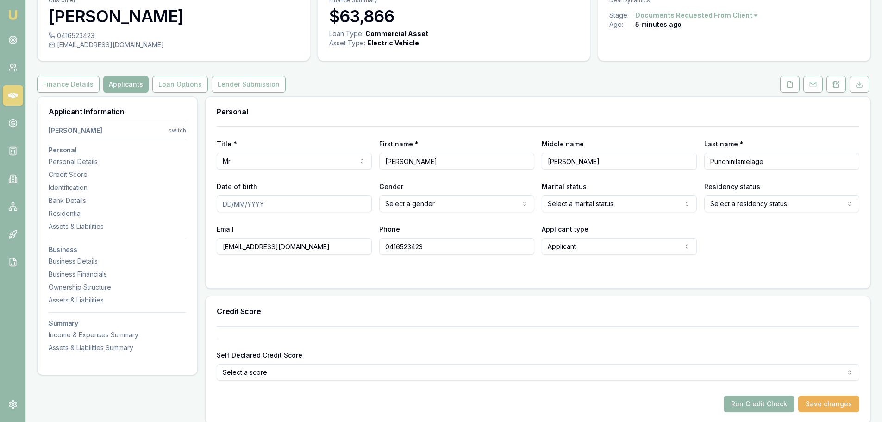
click at [781, 164] on input "Punchinilamelage" at bounding box center [781, 161] width 155 height 17
type input "Punchinilamelage PUNCHINILAMELAGE"
drag, startPoint x: 221, startPoint y: 203, endPoint x: 270, endPoint y: 228, distance: 55.1
click at [221, 203] on input "Date of birth" at bounding box center [294, 203] width 155 height 17
type input "24/05/1993"
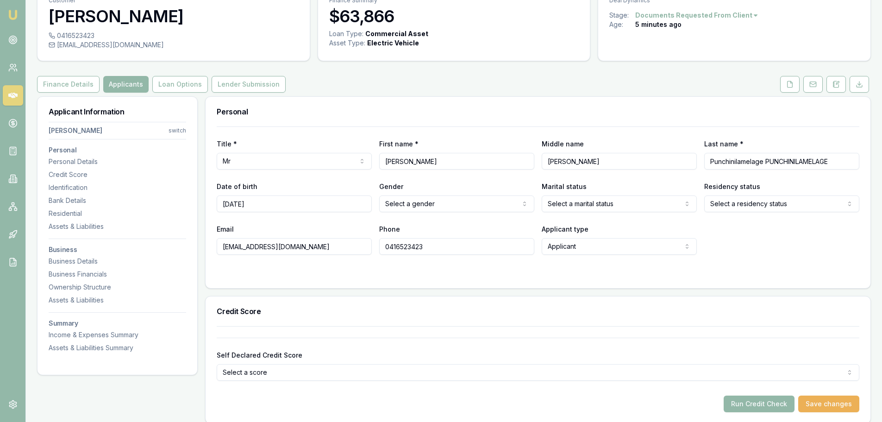
click at [462, 203] on html "Emu Broker Deals View D-3REN0WB1HB Jack Armstrong Toggle Menu Customer Shehan P…" at bounding box center [441, 165] width 882 height 422
click at [599, 199] on html "Emu Broker Deals View D-3REN0WB1HB Jack Armstrong Toggle Menu Customer Shehan P…" at bounding box center [441, 165] width 882 height 422
click at [799, 239] on html "Emu Broker Deals View D-3REN0WB1HB Jack Armstrong Toggle Menu Customer Shehan P…" at bounding box center [444, 165] width 889 height 422
click at [744, 207] on html "Emu Broker Deals View D-3REN0WB1HB Jack Armstrong Toggle Menu Customer Shehan P…" at bounding box center [441, 165] width 882 height 422
click at [648, 220] on html "Emu Broker Deals View D-3REN0WB1HB Jack Armstrong Toggle Menu Customer Shehan P…" at bounding box center [444, 165] width 889 height 422
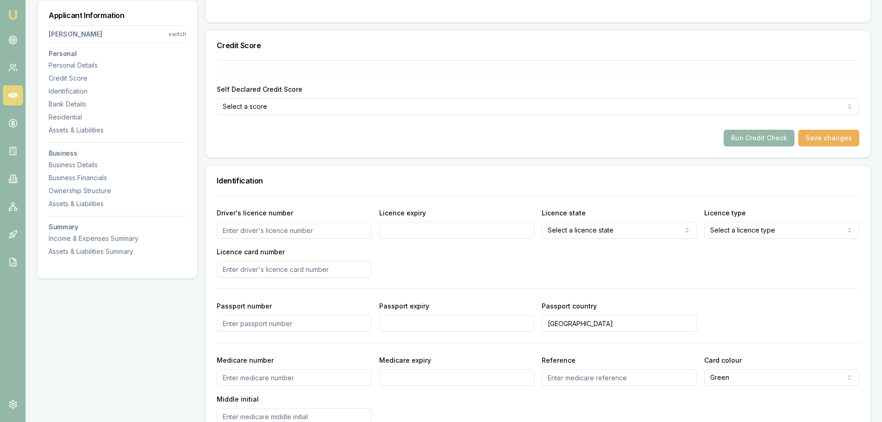
scroll to position [370, 0]
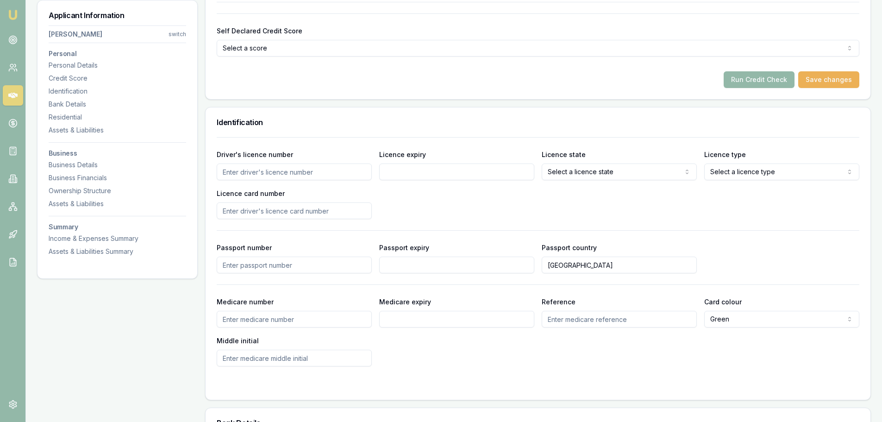
click at [277, 175] on input "Driver's licence number" at bounding box center [294, 171] width 155 height 17
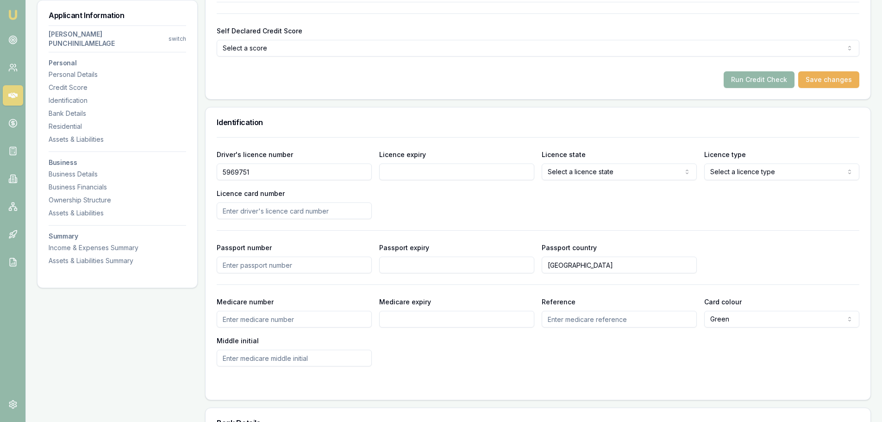
type input "5969751"
drag, startPoint x: 404, startPoint y: 175, endPoint x: 421, endPoint y: 183, distance: 19.3
click at [404, 175] on input "Licence expiry" at bounding box center [456, 171] width 155 height 17
click at [436, 171] on input "Licence expiry" at bounding box center [456, 171] width 155 height 17
type input "03/12/2029"
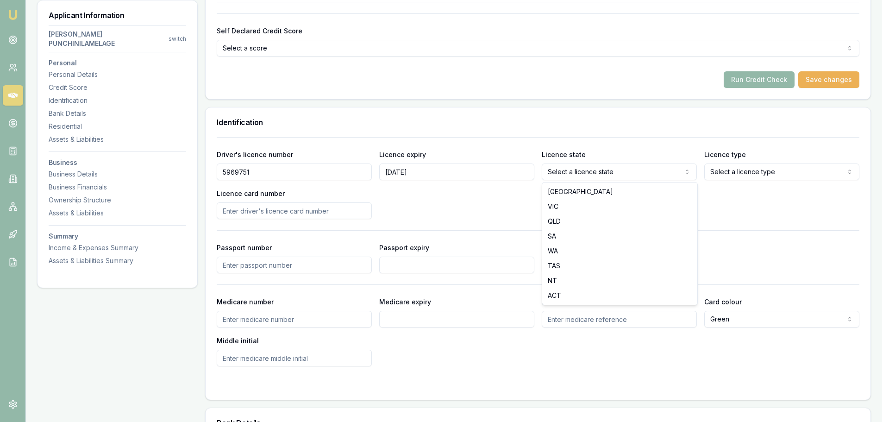
select select "TAS"
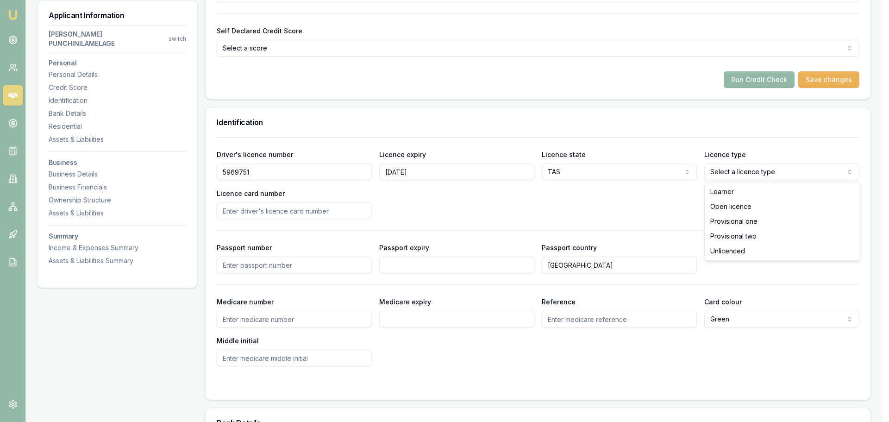
select select "OPEN_LICENCE"
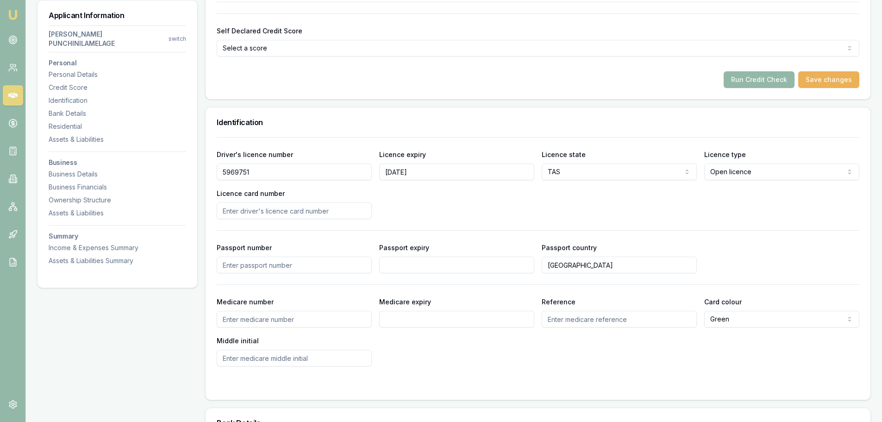
click at [261, 203] on input "Licence card number" at bounding box center [294, 210] width 155 height 17
click at [396, 194] on div "Driver's licence number 5969751 Licence expiry 03/12/2029 Licence state TAS NSW…" at bounding box center [538, 184] width 643 height 70
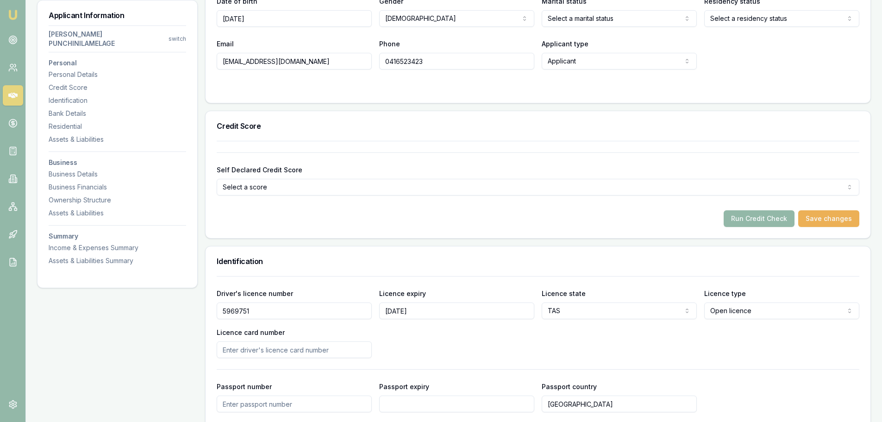
scroll to position [19, 0]
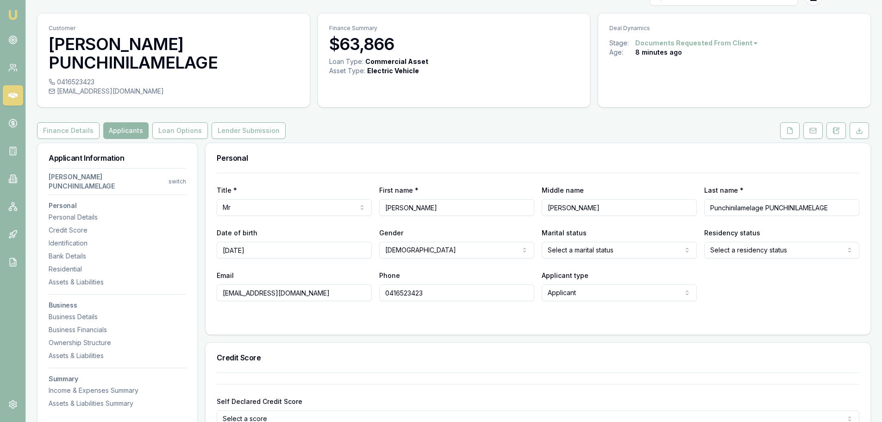
click at [675, 207] on input "KAVINDA DHARMARATHNA" at bounding box center [619, 207] width 155 height 17
drag, startPoint x: 559, startPoint y: 195, endPoint x: 468, endPoint y: 189, distance: 91.4
click at [470, 189] on div "Title * Mr Mr Mrs Miss Ms Dr Prof First name * SHEHAN Middle name KAVINDA DHARM…" at bounding box center [538, 199] width 643 height 31
drag, startPoint x: 842, startPoint y: 207, endPoint x: 502, endPoint y: 177, distance: 341.7
click at [504, 178] on div "Title * Mr Mr Mrs Miss Ms Dr Prof First name * SHEHAN Middle name KAVINDA DHARM…" at bounding box center [538, 237] width 643 height 128
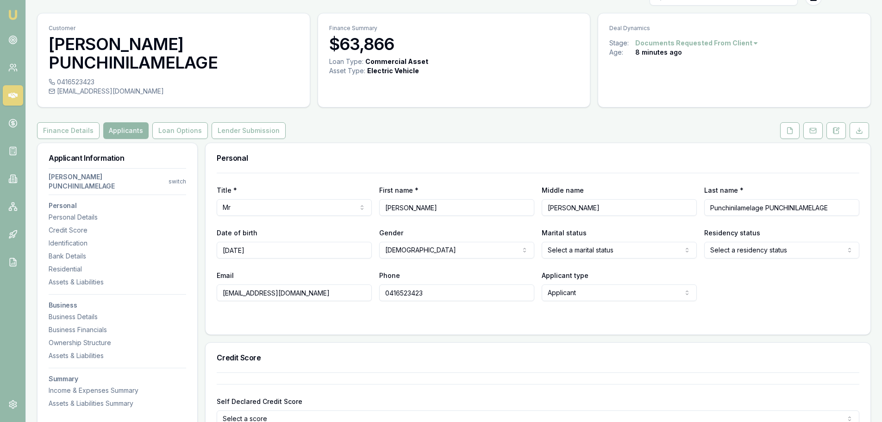
paste input
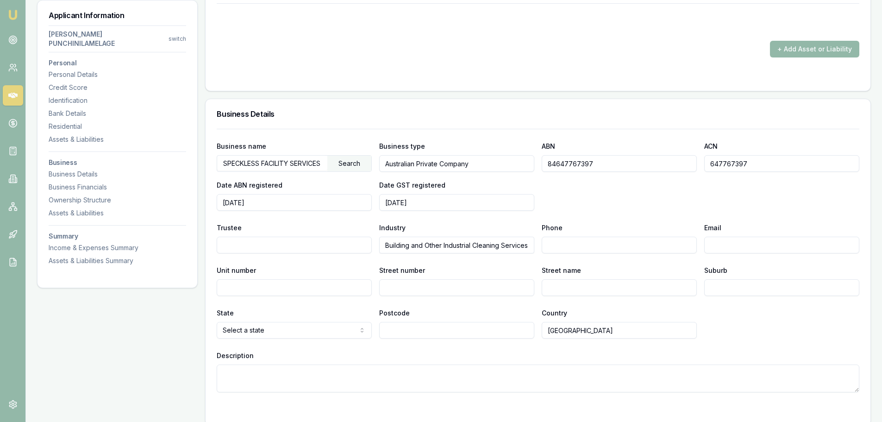
scroll to position [1084, 0]
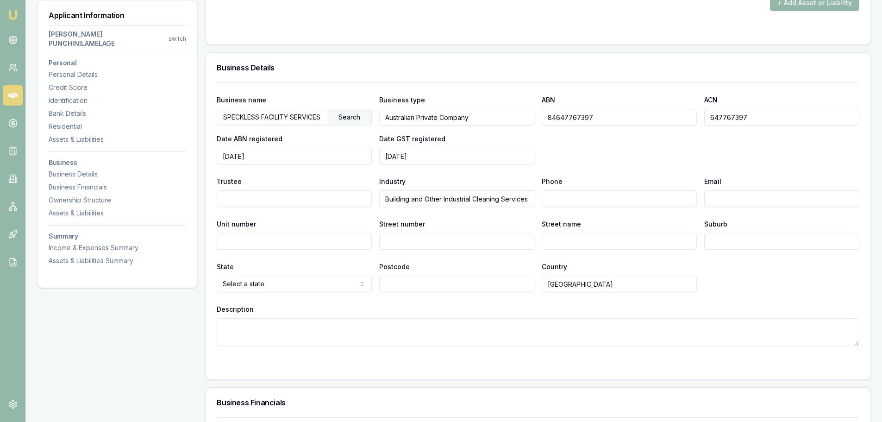
type input "PUNCHINILAMELAGE"
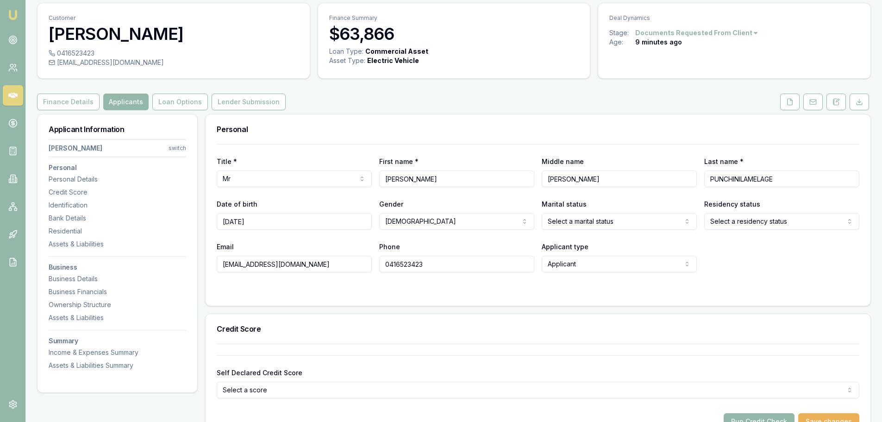
scroll to position [0, 0]
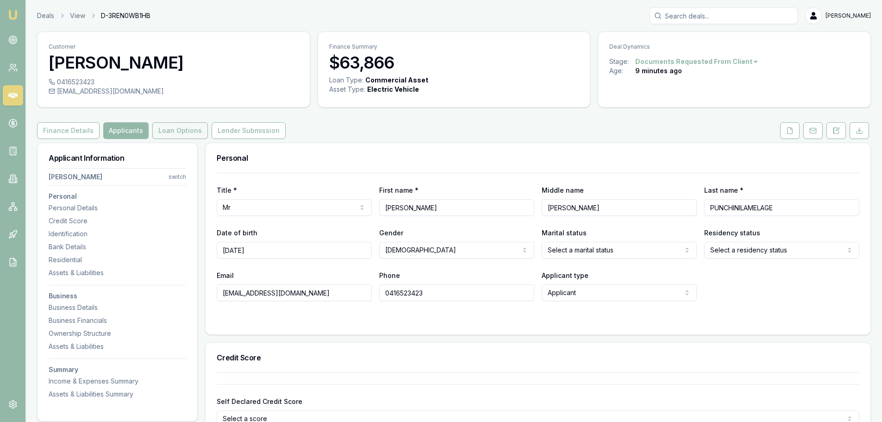
click at [171, 124] on button "Loan Options" at bounding box center [180, 130] width 56 height 17
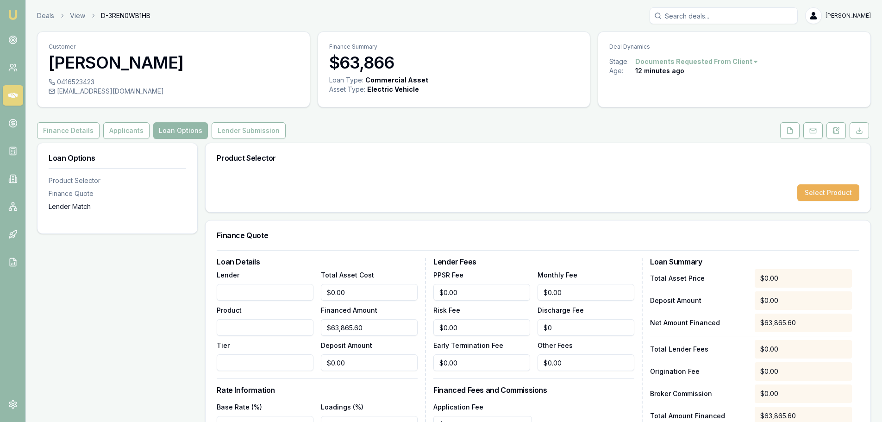
click at [77, 207] on div "Lender Match" at bounding box center [118, 206] width 138 height 9
click at [121, 126] on button "Applicants" at bounding box center [126, 130] width 46 height 17
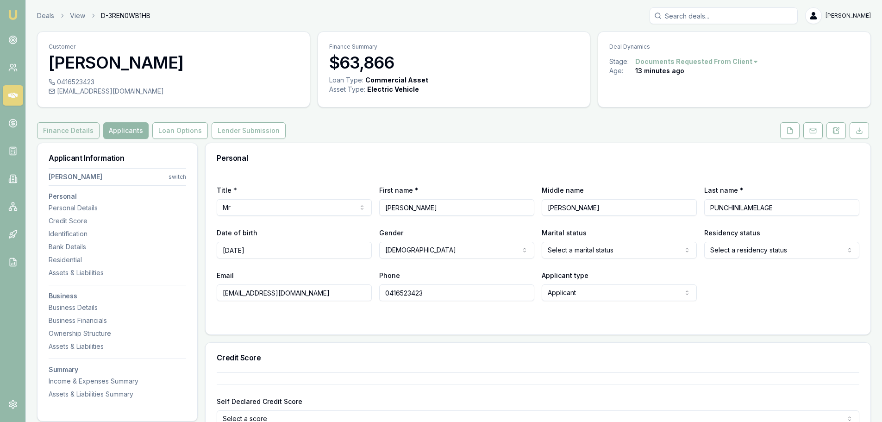
click at [65, 125] on button "Finance Details" at bounding box center [68, 130] width 63 height 17
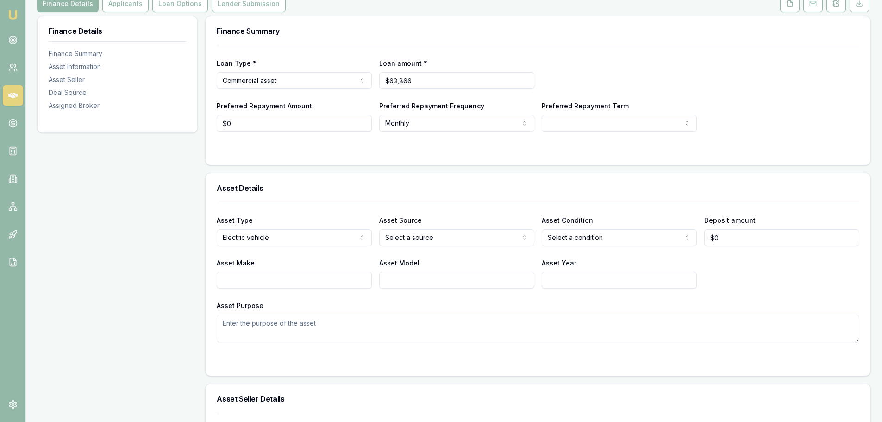
scroll to position [139, 0]
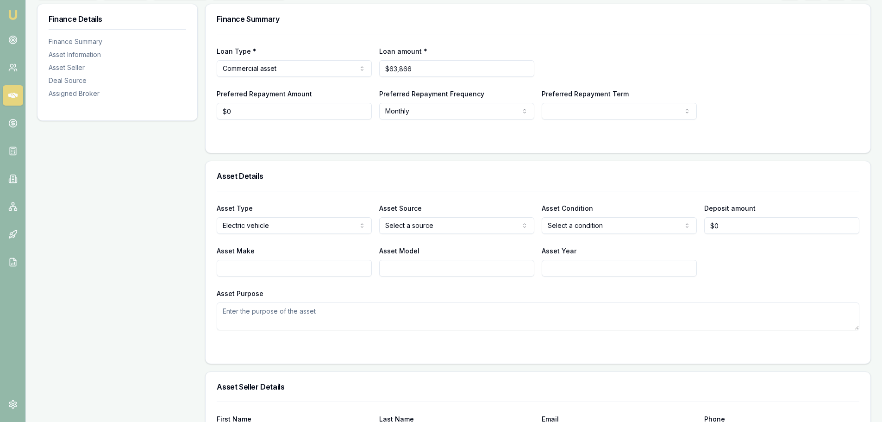
click at [438, 228] on html "Emu Broker Deals View D-3REN0WB1HB Jack Armstrong Toggle Menu Customer SHEHAN P…" at bounding box center [441, 72] width 882 height 422
drag, startPoint x: 428, startPoint y: 244, endPoint x: 437, endPoint y: 243, distance: 9.4
click at [575, 234] on div "Asset Type Electric vehicle Passenger car Electric vehicle Light commercial Oth…" at bounding box center [538, 260] width 643 height 139
click at [587, 231] on html "Emu Broker Deals View D-3REN0WB1HB Jack Armstrong Toggle Menu Customer SHEHAN P…" at bounding box center [441, 72] width 882 height 422
drag, startPoint x: 580, startPoint y: 248, endPoint x: 664, endPoint y: 243, distance: 84.9
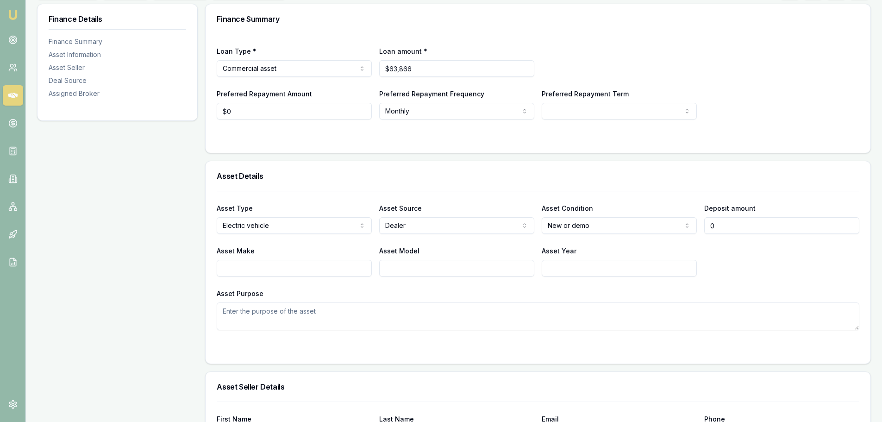
click at [750, 226] on input "0" at bounding box center [781, 225] width 155 height 17
click at [753, 227] on input "0" at bounding box center [781, 225] width 155 height 17
type input "$0"
drag, startPoint x: 264, startPoint y: 268, endPoint x: 277, endPoint y: 267, distance: 13.0
click at [264, 268] on input "Asset Make" at bounding box center [294, 268] width 155 height 17
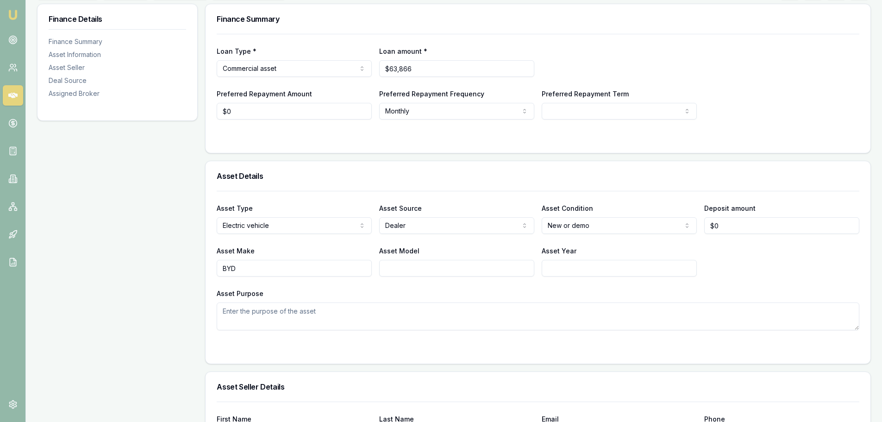
type input "BYD"
type input "SHARK 6"
type input "2025"
click at [290, 324] on textarea "Asset Purpose" at bounding box center [538, 316] width 643 height 28
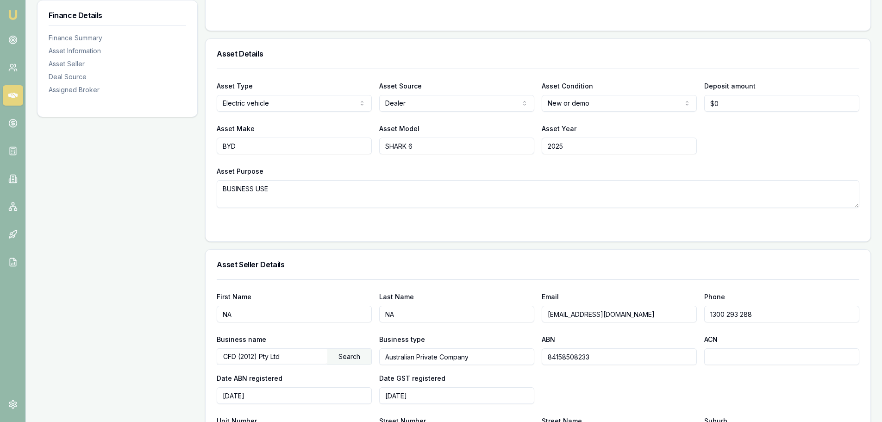
scroll to position [278, 0]
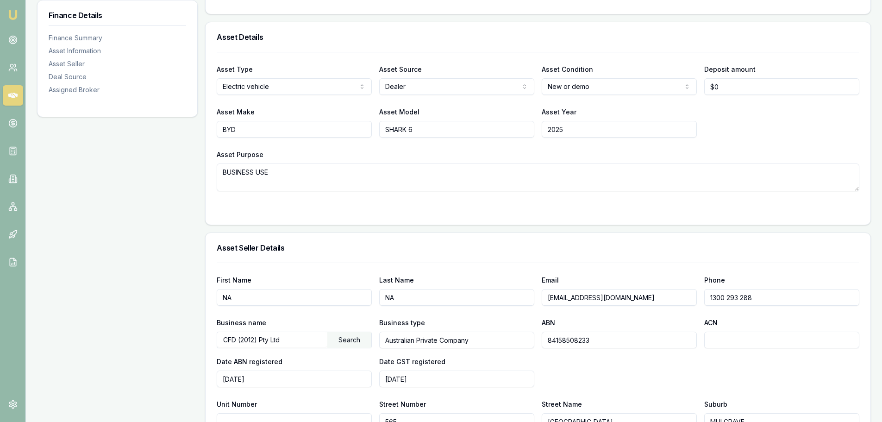
type textarea "BUSINESS USE"
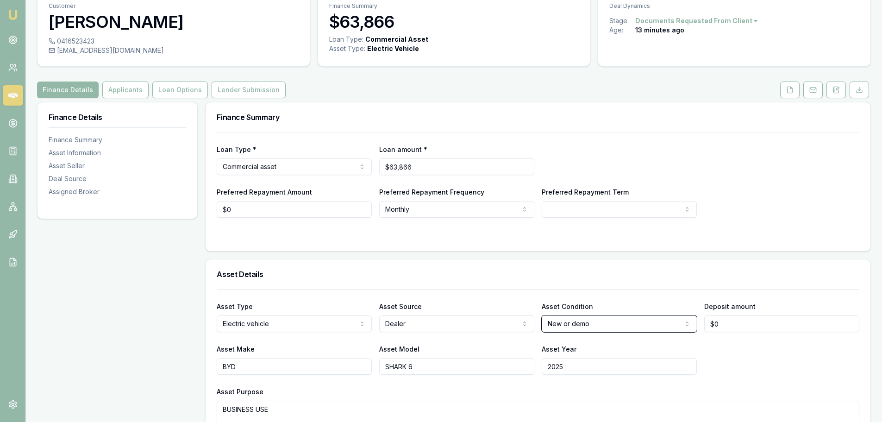
scroll to position [6, 0]
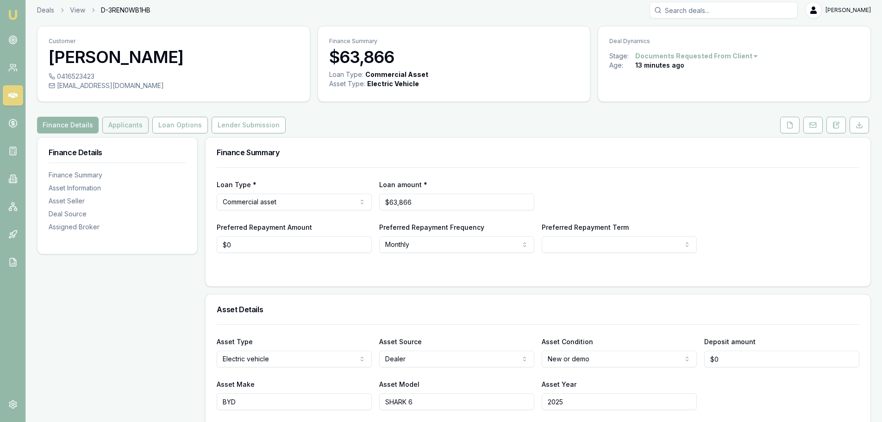
click at [125, 131] on button "Applicants" at bounding box center [125, 125] width 46 height 17
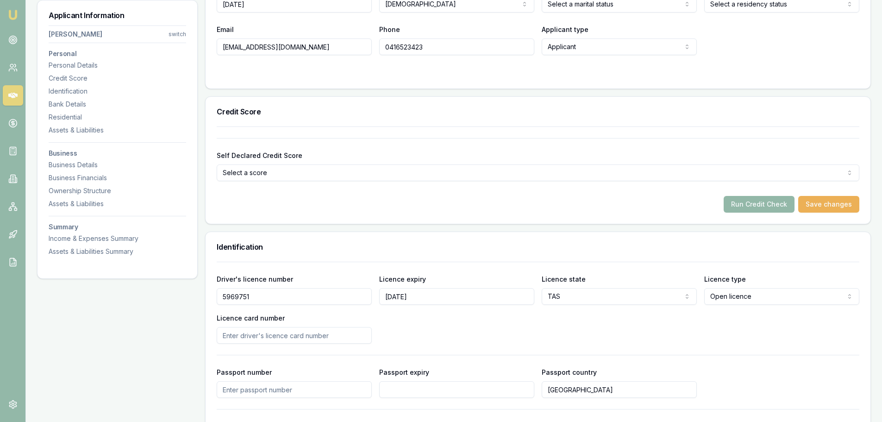
scroll to position [376, 0]
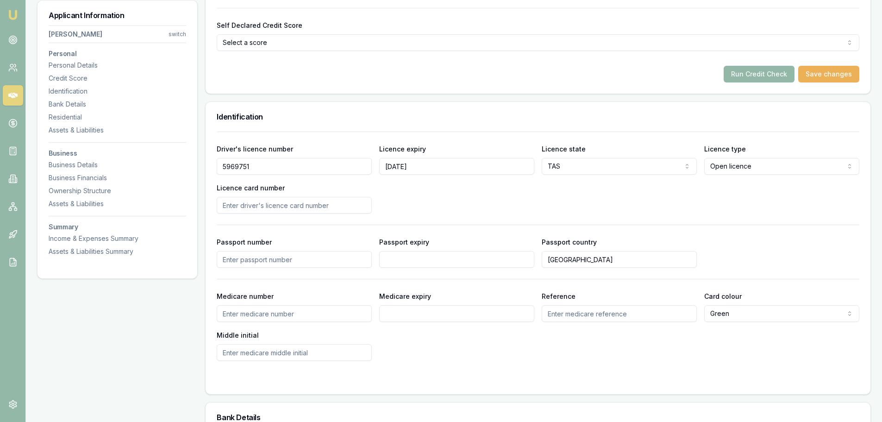
drag, startPoint x: 420, startPoint y: 206, endPoint x: 403, endPoint y: 205, distance: 17.2
click at [419, 206] on div "Driver's licence number 5969751 Licence expiry 03/12/2029 Licence state TAS NSW…" at bounding box center [538, 178] width 643 height 70
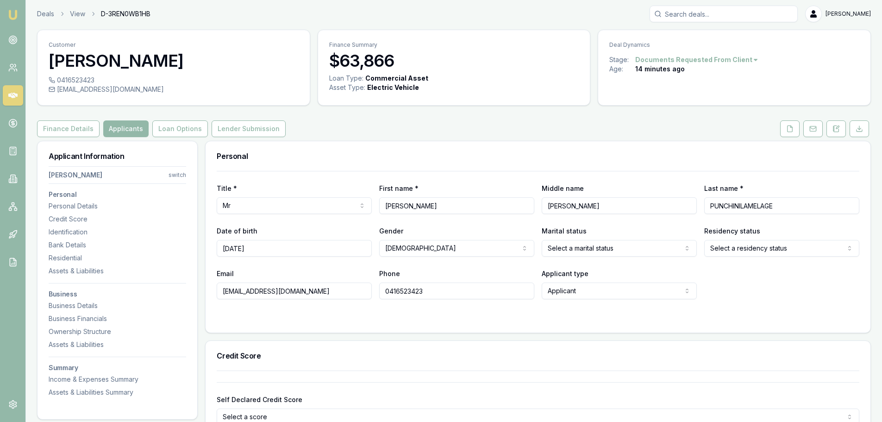
scroll to position [0, 0]
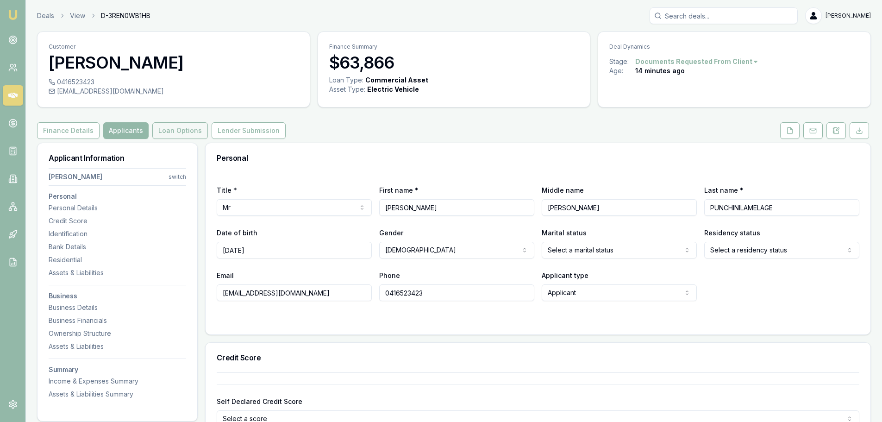
click at [168, 133] on button "Loan Options" at bounding box center [180, 130] width 56 height 17
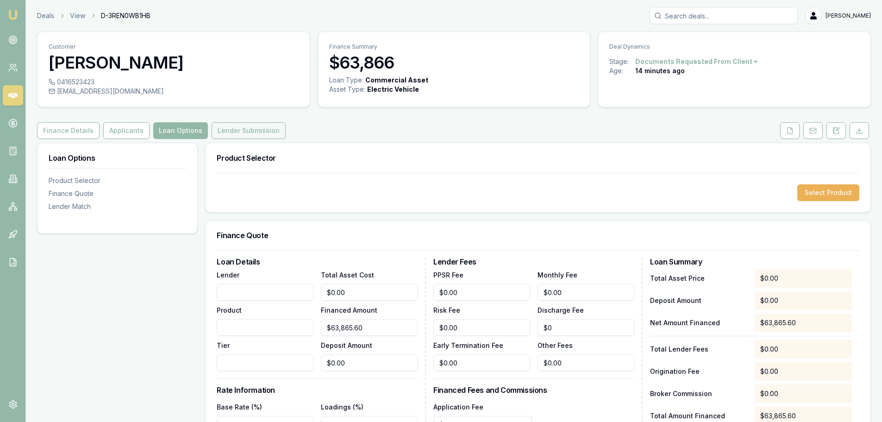
click at [255, 135] on button "Lender Submission" at bounding box center [249, 130] width 74 height 17
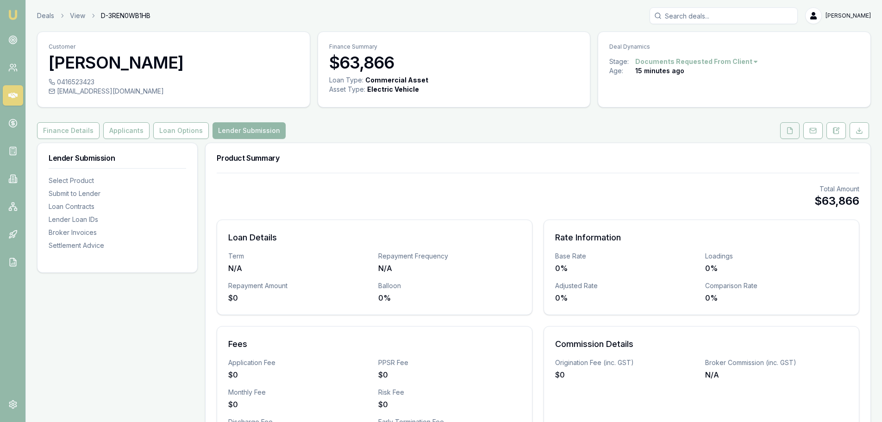
click at [795, 131] on button at bounding box center [789, 130] width 19 height 17
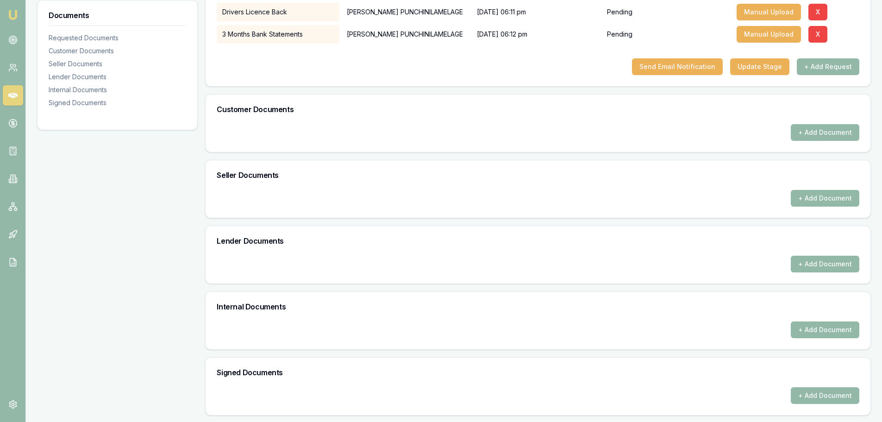
scroll to position [244, 0]
click at [821, 132] on button "+ Add Document" at bounding box center [825, 131] width 69 height 17
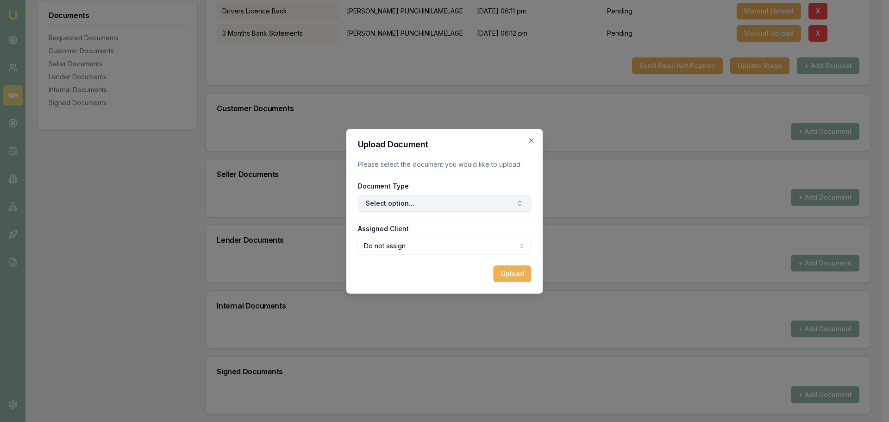
click at [426, 203] on button "Select option..." at bounding box center [445, 203] width 174 height 17
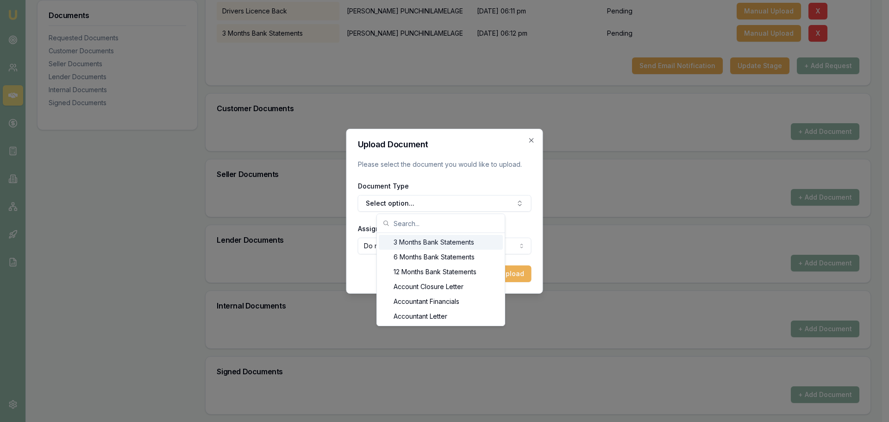
click at [425, 242] on div "3 Months Bank Statements" at bounding box center [441, 242] width 124 height 15
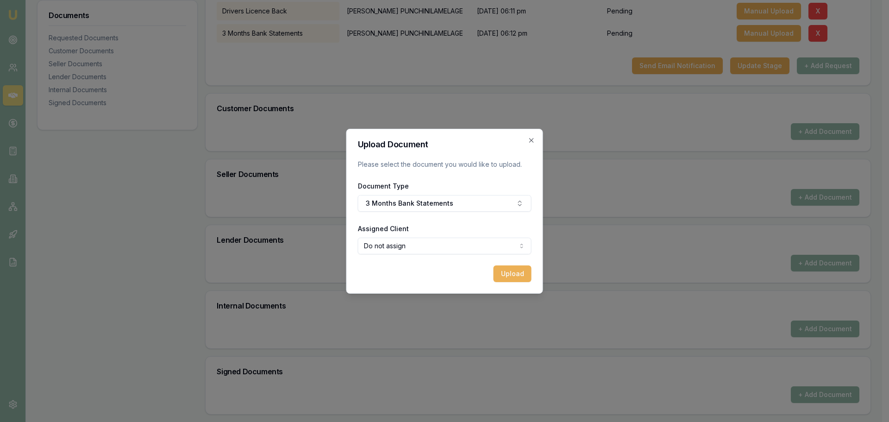
select select "U-X4IVWR1WSU"
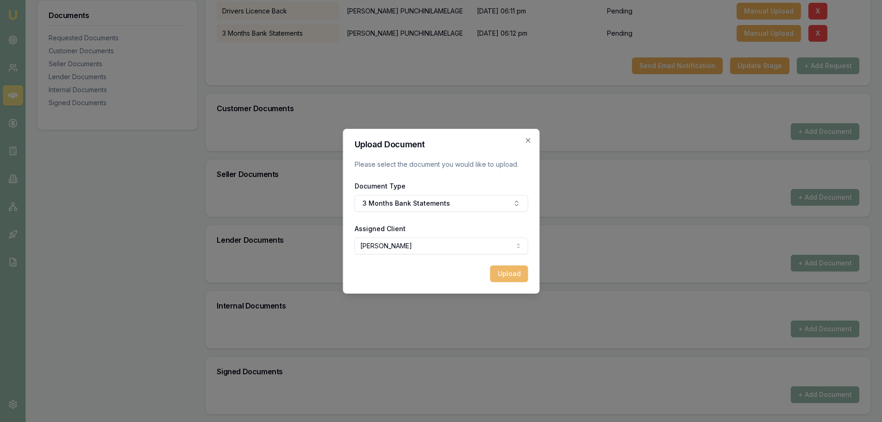
click at [504, 274] on button "Upload" at bounding box center [509, 273] width 38 height 17
click at [526, 139] on icon "button" at bounding box center [527, 140] width 7 height 7
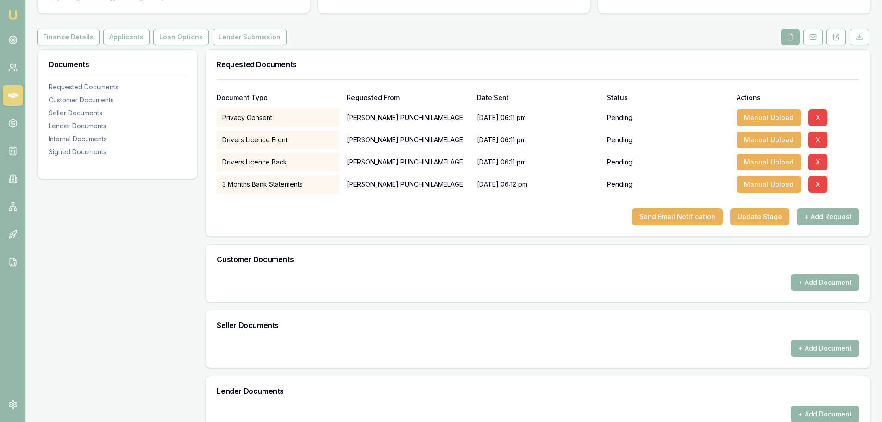
scroll to position [0, 0]
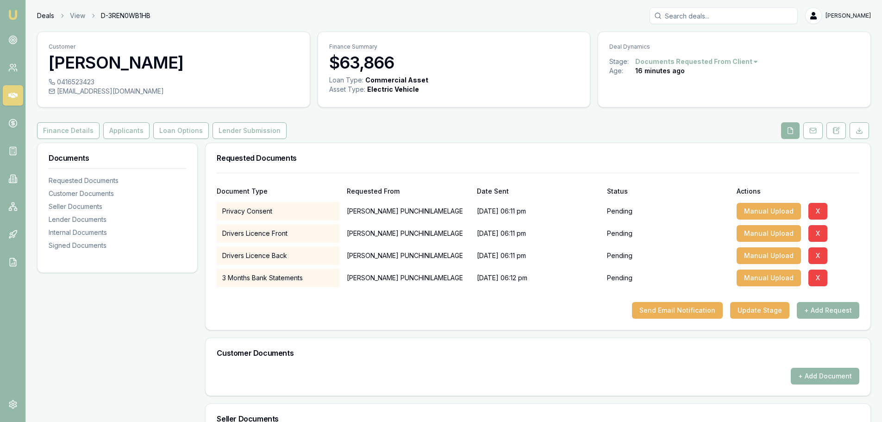
click at [51, 15] on link "Deals" at bounding box center [45, 15] width 17 height 9
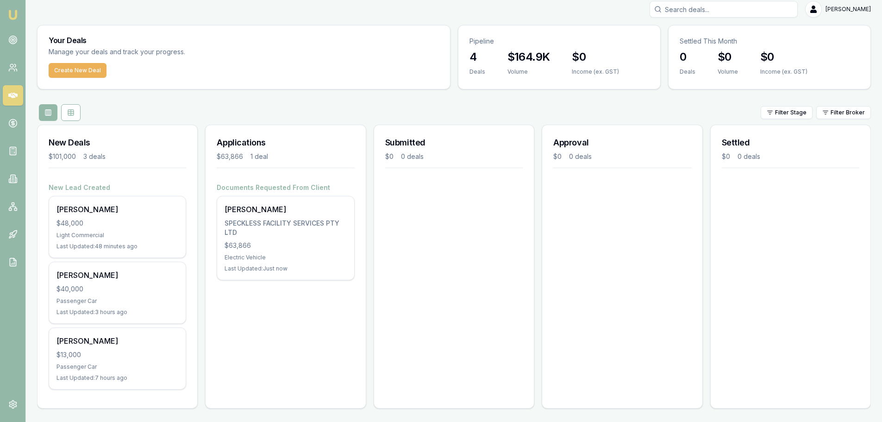
scroll to position [8, 0]
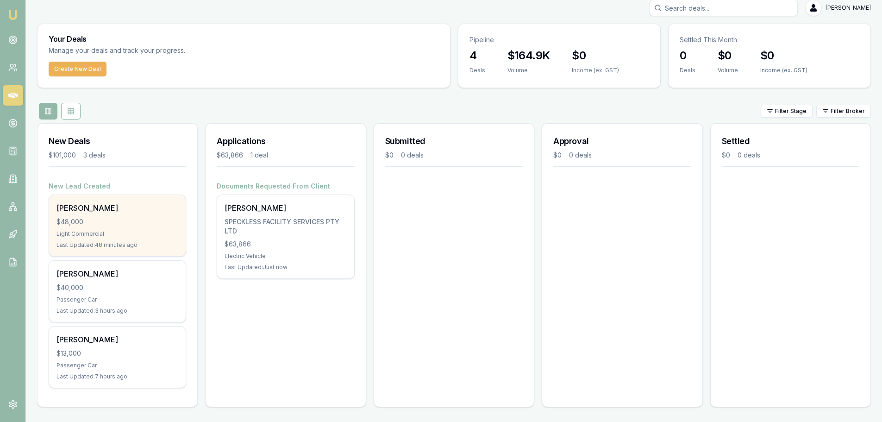
click at [119, 238] on div "Maxwell Milham-brown $48,000 Light Commercial Last Updated: 48 minutes ago" at bounding box center [117, 225] width 137 height 61
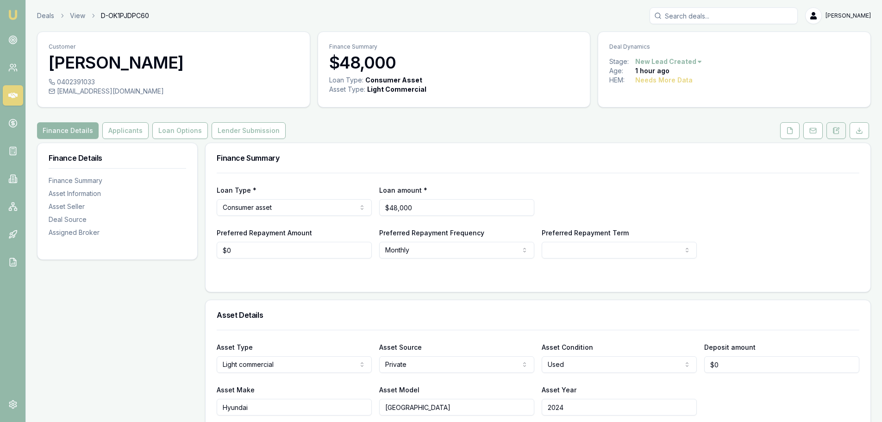
click at [828, 128] on button at bounding box center [836, 130] width 19 height 17
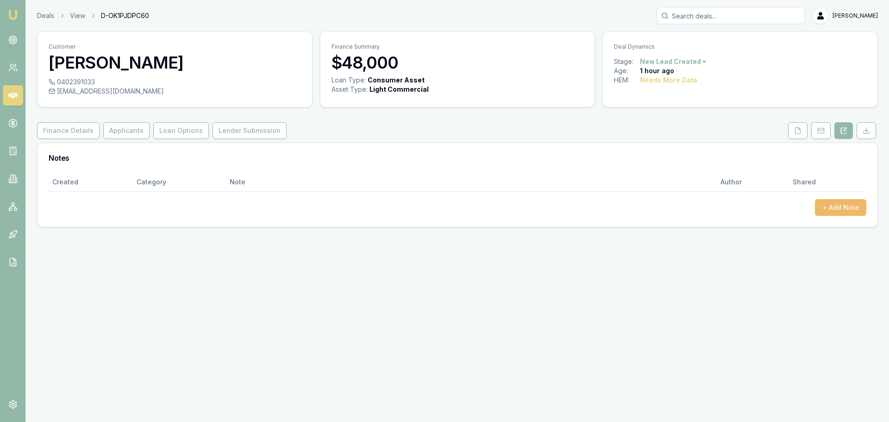
click at [826, 211] on button "+ Add Note" at bounding box center [840, 207] width 51 height 17
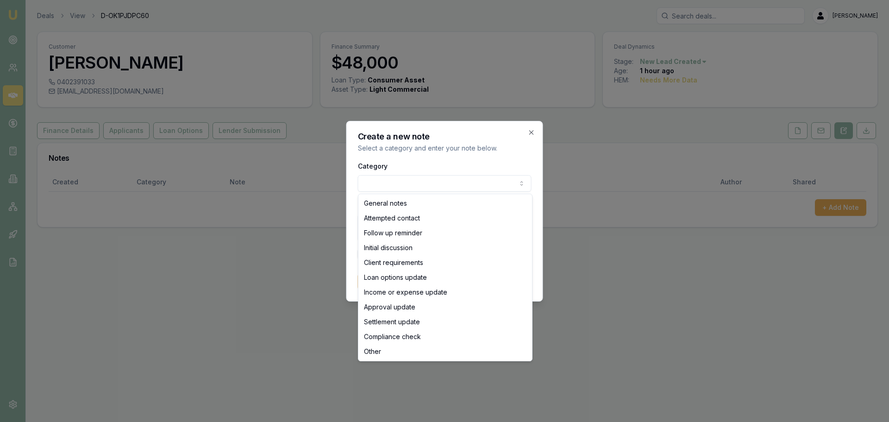
click at [443, 182] on body "Emu Broker Deals View D-OK1PJDPC60 Jack Armstrong Toggle Menu Customer Maxwell …" at bounding box center [444, 211] width 889 height 422
select select "ATTEMPTED_CONTACT"
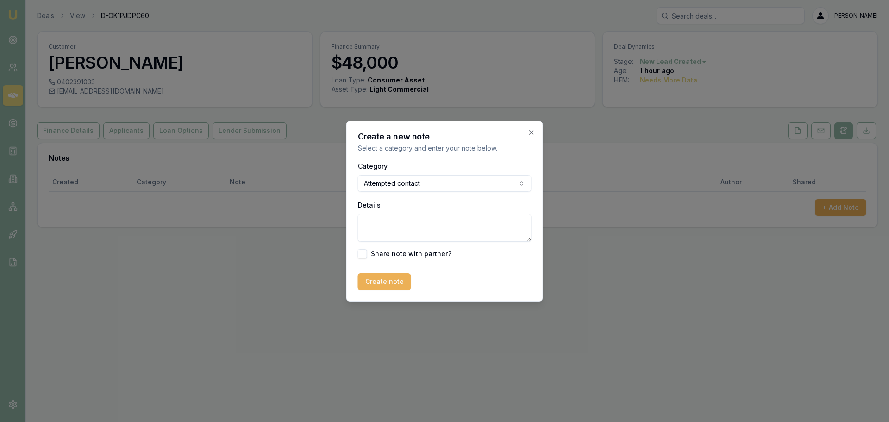
click at [406, 223] on textarea "Details" at bounding box center [445, 228] width 174 height 28
type textarea "INITIAL TEXT SENT 545PM"
click at [384, 282] on button "Create note" at bounding box center [384, 281] width 53 height 17
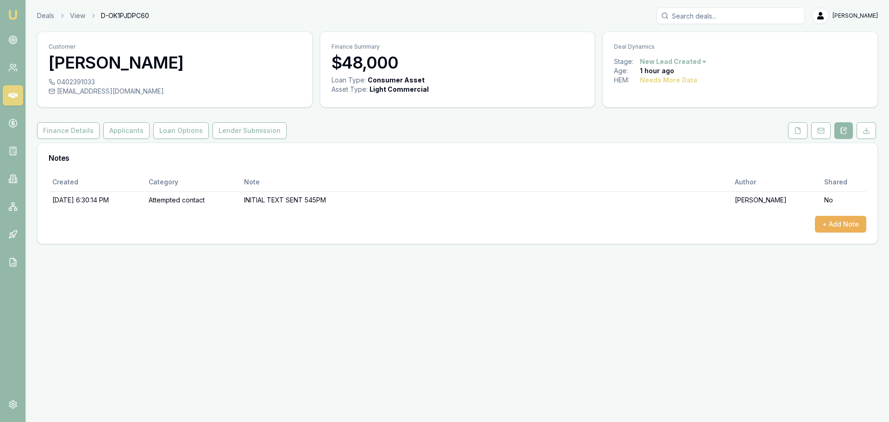
click at [695, 326] on div "Emu Broker Deals View D-OK1PJDPC60 Jack Armstrong Toggle Menu Customer Maxwell …" at bounding box center [444, 211] width 889 height 422
click at [824, 223] on button "+ Add Note" at bounding box center [840, 224] width 51 height 17
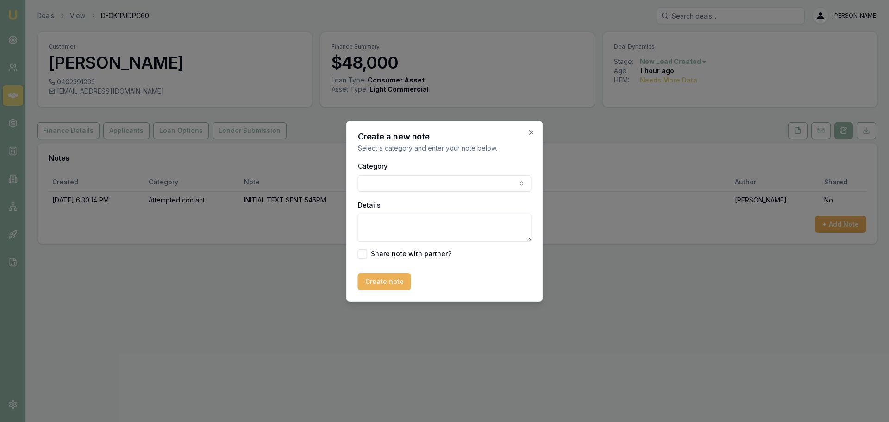
click at [380, 179] on body "Emu Broker Deals View D-OK1PJDPC60 Jack Armstrong Toggle Menu Customer Maxwell …" at bounding box center [444, 211] width 889 height 422
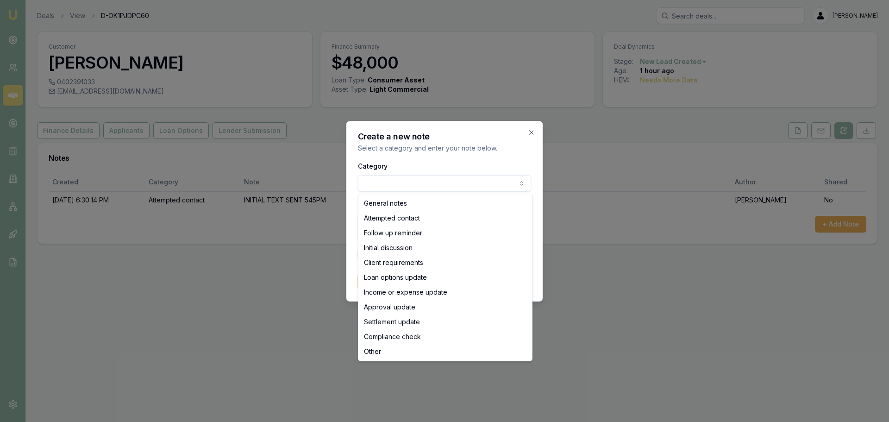
select select "ATTEMPTED_CONTACT"
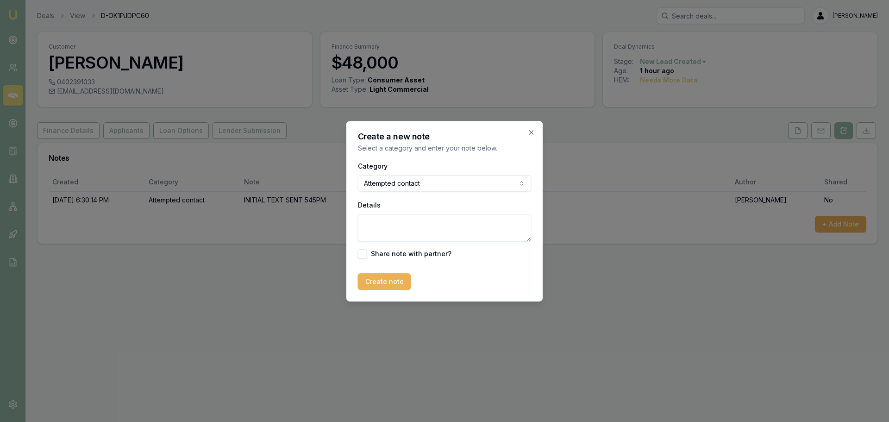
click at [395, 223] on textarea "Details" at bounding box center [445, 228] width 174 height 28
type textarea "Called no answer LMTRC"
click at [387, 284] on button "Create note" at bounding box center [384, 281] width 53 height 17
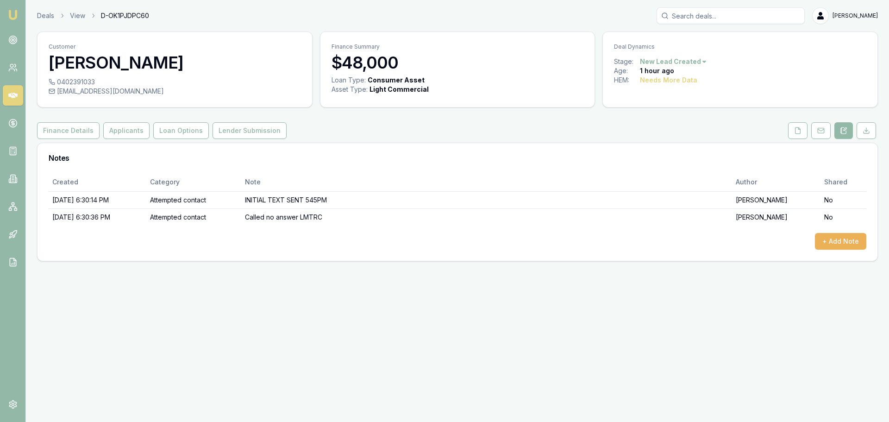
drag, startPoint x: 738, startPoint y: 302, endPoint x: 730, endPoint y: 305, distance: 8.3
click at [732, 305] on div "Emu Broker Deals View D-OK1PJDPC60 Jack Armstrong Toggle Menu Customer Maxwell …" at bounding box center [444, 211] width 889 height 422
click at [37, 10] on header "Deals View D-OK1PJDPC60 Jack Armstrong Toggle Menu" at bounding box center [457, 15] width 863 height 17
click at [42, 13] on link "Deals" at bounding box center [45, 15] width 17 height 9
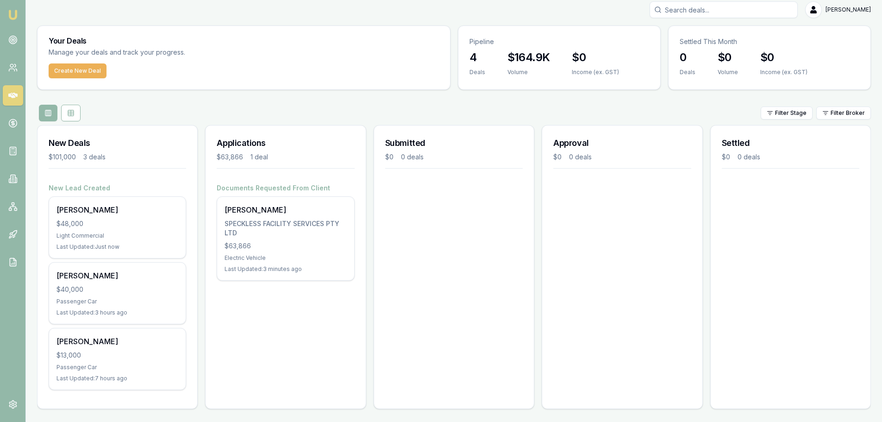
scroll to position [8, 0]
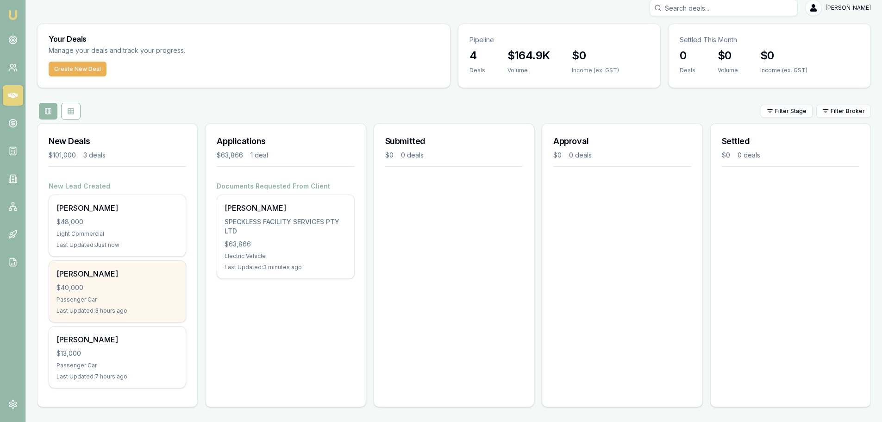
click at [113, 283] on div "$40,000" at bounding box center [117, 287] width 122 height 9
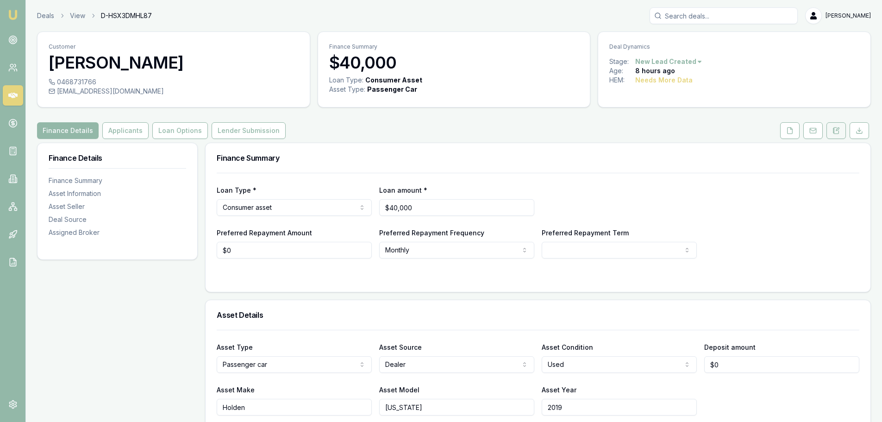
click at [845, 128] on button at bounding box center [836, 130] width 19 height 17
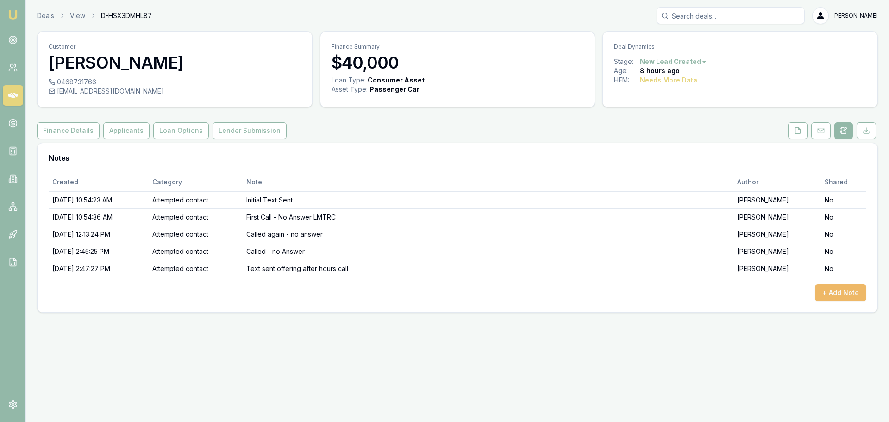
click at [847, 297] on button "+ Add Note" at bounding box center [840, 292] width 51 height 17
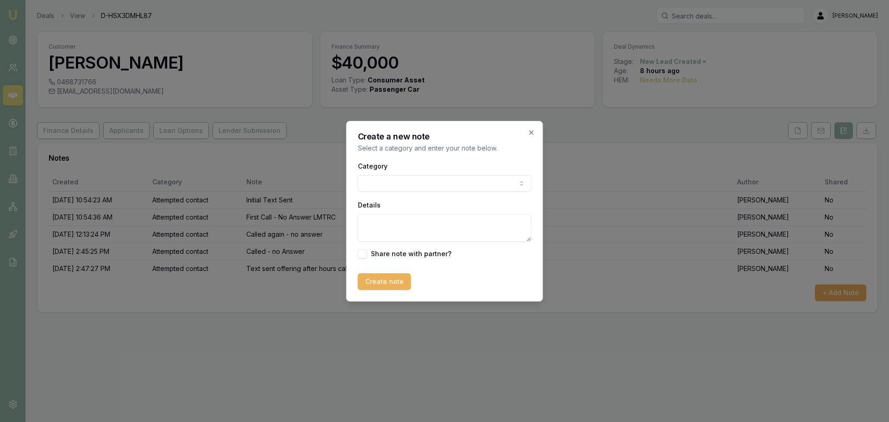
click at [463, 171] on div "Category General notes Attempted contact Follow up reminder Initial discussion …" at bounding box center [445, 175] width 174 height 31
click at [449, 182] on body "Emu Broker Deals View D-HSX3DMHL87 Jack Armstrong Toggle Menu Customer Kristi A…" at bounding box center [444, 211] width 889 height 422
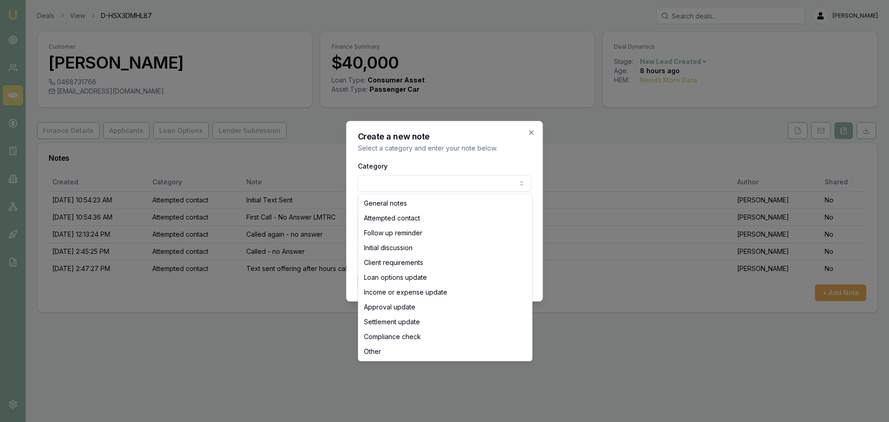
select select "ATTEMPTED_CONTACT"
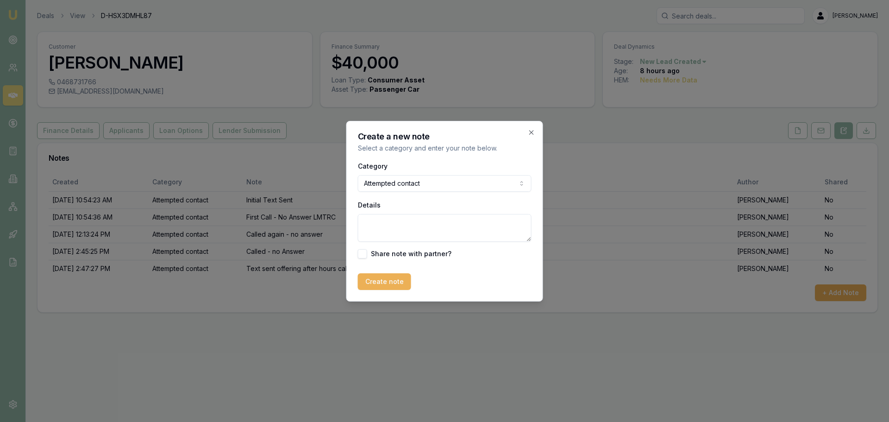
click at [386, 232] on textarea "Details" at bounding box center [445, 228] width 174 height 28
type textarea "Called - No Answer"
click at [384, 281] on button "Create note" at bounding box center [384, 281] width 53 height 17
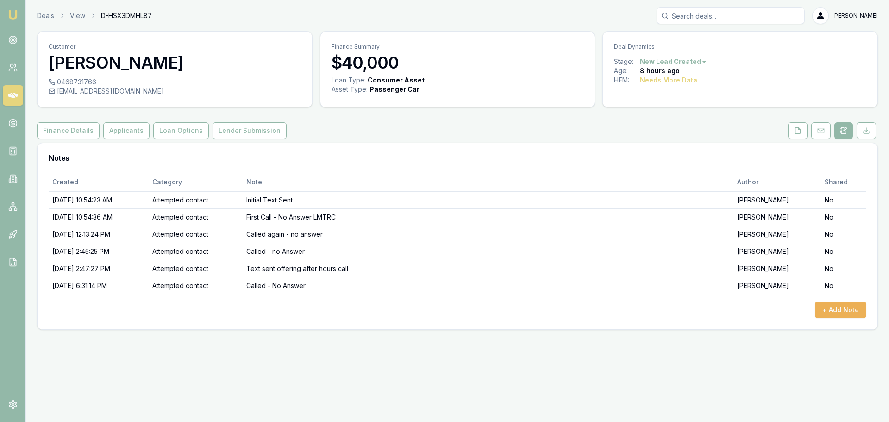
click at [481, 332] on div "Deals View D-HSX3DMHL87 Jack Armstrong Toggle Menu Customer Kristi Axtell 04687…" at bounding box center [444, 168] width 889 height 337
click at [191, 323] on div "Created Category Note Author Shared 8/27/2025, 10:54:23 AM Attempted contact In…" at bounding box center [458, 251] width 840 height 157
click at [178, 315] on div "+ Add Note" at bounding box center [458, 309] width 818 height 17
click at [48, 14] on link "Deals" at bounding box center [45, 15] width 17 height 9
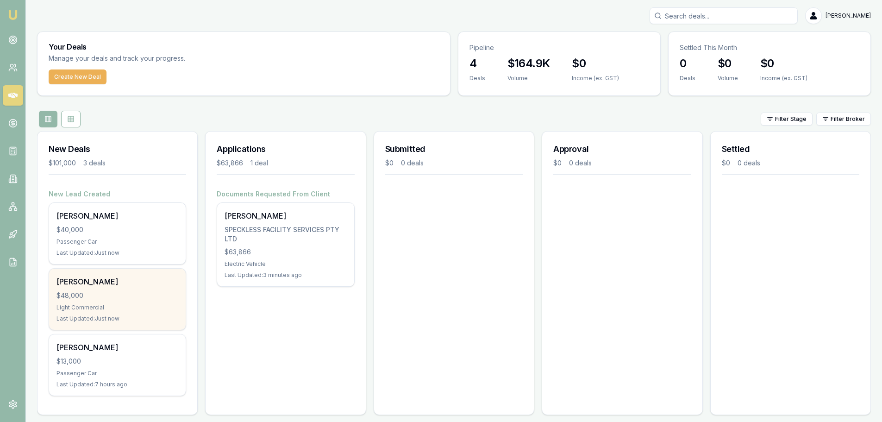
click at [112, 297] on div "$48,000" at bounding box center [117, 295] width 122 height 9
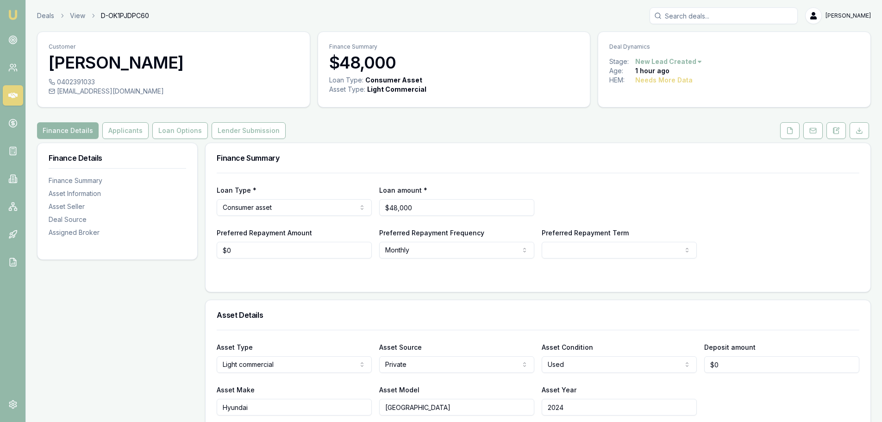
drag, startPoint x: 836, startPoint y: 133, endPoint x: 828, endPoint y: 140, distance: 10.8
click at [836, 133] on icon at bounding box center [836, 130] width 7 height 7
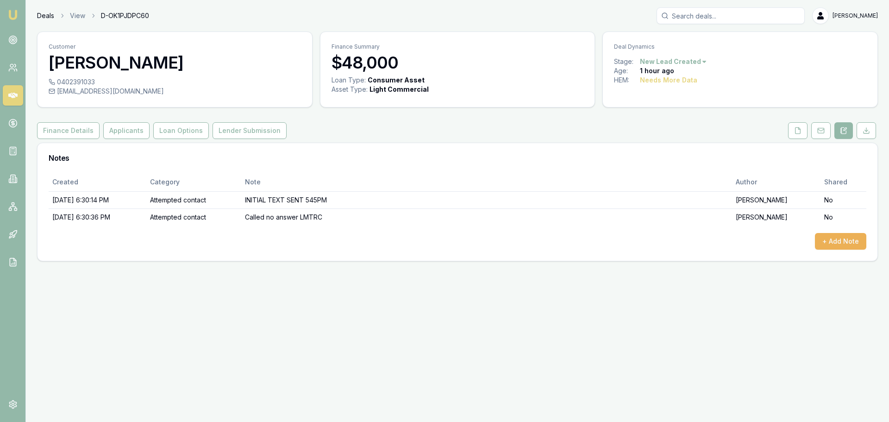
click at [48, 16] on link "Deals" at bounding box center [45, 15] width 17 height 9
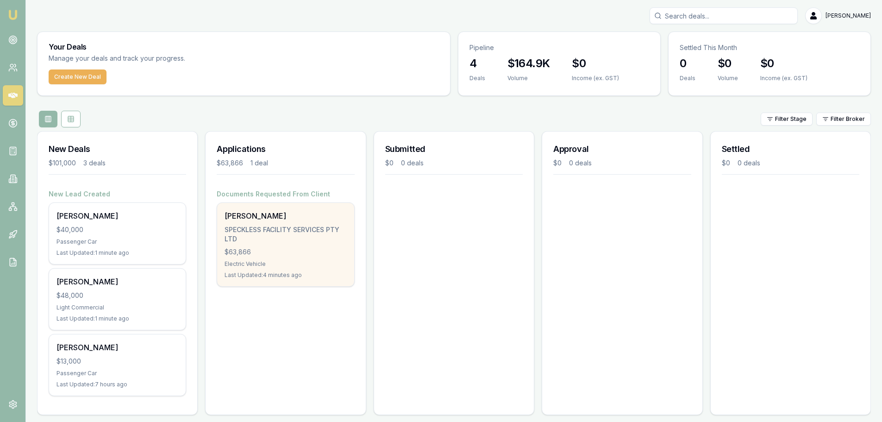
click at [302, 244] on div "[PERSON_NAME] PUNCHINILAMELAGE SPECKLESS FACILITY SERVICES PTY LTD $63,866 Elec…" at bounding box center [285, 244] width 137 height 83
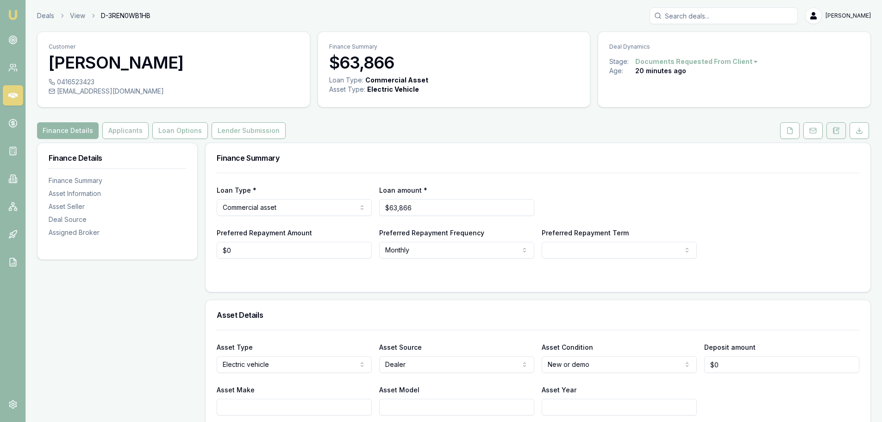
click at [836, 133] on icon at bounding box center [836, 130] width 5 height 6
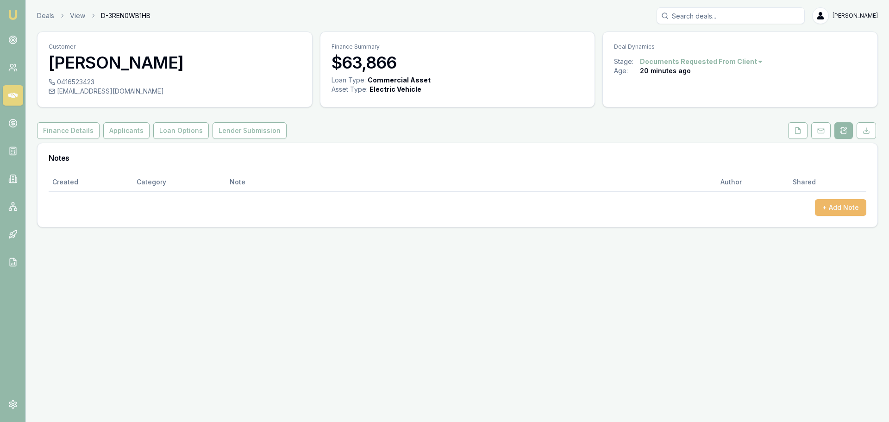
click at [846, 209] on button "+ Add Note" at bounding box center [840, 207] width 51 height 17
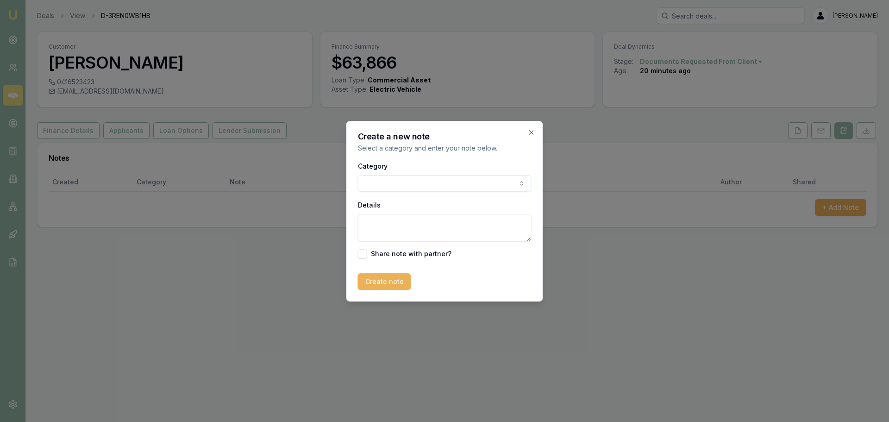
click at [438, 169] on div "Category General notes Attempted contact Follow up reminder Initial discussion …" at bounding box center [445, 175] width 174 height 31
click at [426, 184] on body "Emu Broker Deals View D-3REN0WB1HB [PERSON_NAME] Toggle Menu Customer [PERSON_N…" at bounding box center [444, 211] width 889 height 422
click at [395, 234] on textarea "Details" at bounding box center [445, 228] width 174 height 28
type textarea "e"
type textarea "r"
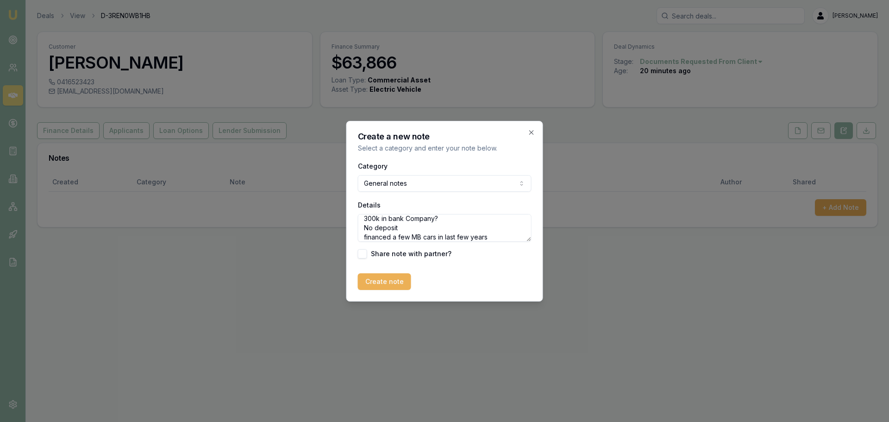
scroll to position [50, 0]
type textarea "Referred by Callum Dul New BYD No Asset Backing 4yrs company with gst 300k in b…"
click at [387, 276] on button "Create note" at bounding box center [384, 281] width 53 height 17
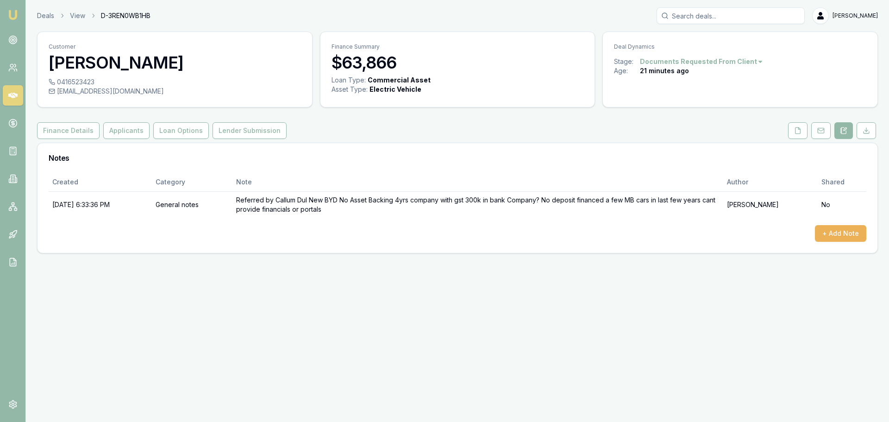
click at [523, 284] on div "Emu Broker Deals View D-3REN0WB1HB [PERSON_NAME] Toggle Menu Customer [PERSON_N…" at bounding box center [444, 211] width 889 height 422
click at [207, 361] on div "Emu Broker Deals View D-3REN0WB1HB [PERSON_NAME] Toggle Menu Customer [PERSON_N…" at bounding box center [444, 211] width 889 height 422
click at [594, 294] on div "Emu Broker Deals View D-3REN0WB1HB [PERSON_NAME] Toggle Menu Customer [PERSON_N…" at bounding box center [444, 211] width 889 height 422
